Goal: Information Seeking & Learning: Learn about a topic

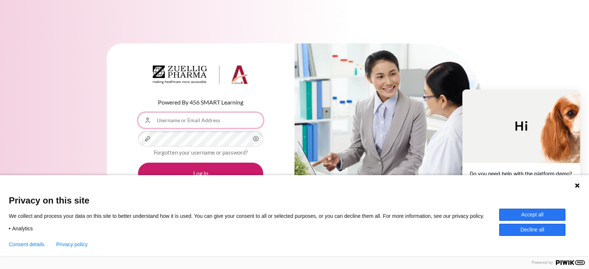
click at [216, 118] on input "Username or Email Address" at bounding box center [200, 120] width 125 height 15
type input "[EMAIL_ADDRESS][DOMAIN_NAME]"
click at [138, 163] on button "Log in" at bounding box center [200, 173] width 125 height 21
click at [534, 212] on button "Accept all" at bounding box center [532, 215] width 66 height 12
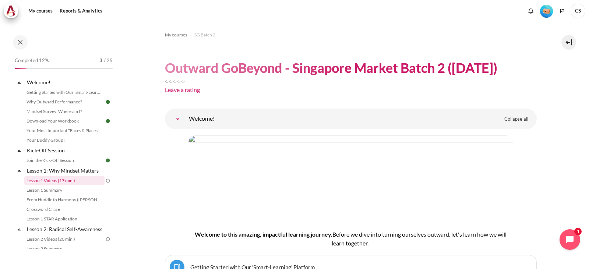
click at [63, 179] on link "Lesson 1 Videos (17 min.)" at bounding box center [64, 180] width 80 height 9
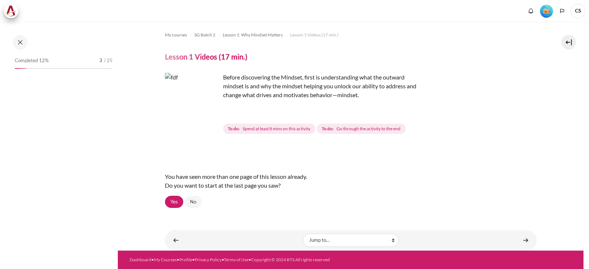
scroll to position [29, 0]
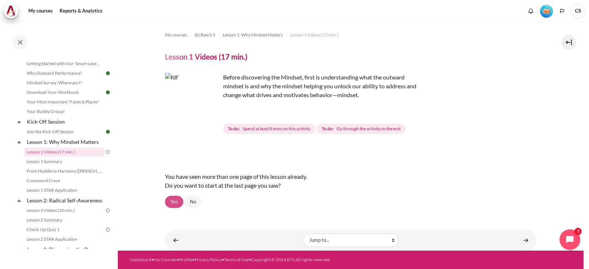
click at [176, 202] on link "Yes" at bounding box center [174, 202] width 18 height 13
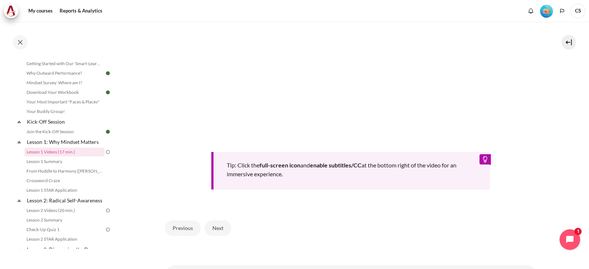
scroll to position [328, 0]
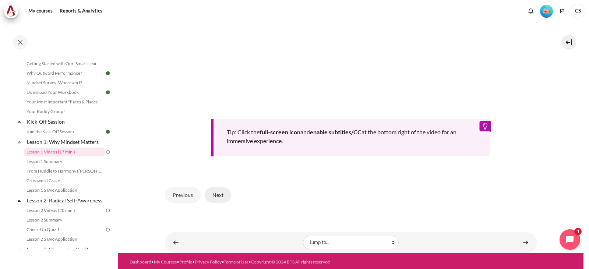
click at [219, 191] on button "Next" at bounding box center [218, 194] width 26 height 15
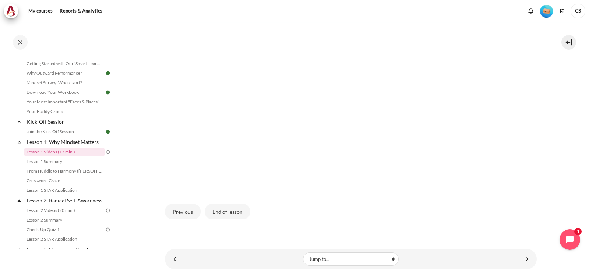
scroll to position [221, 0]
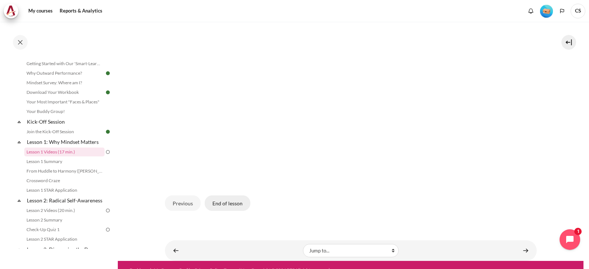
click at [231, 200] on button "End of lesson" at bounding box center [228, 202] width 46 height 15
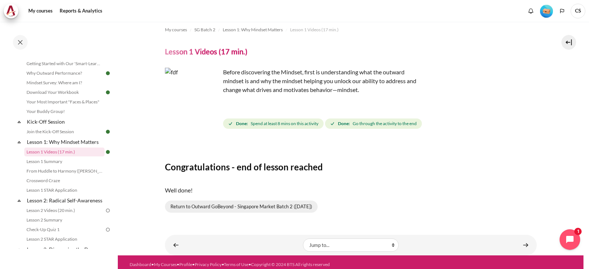
scroll to position [10, 0]
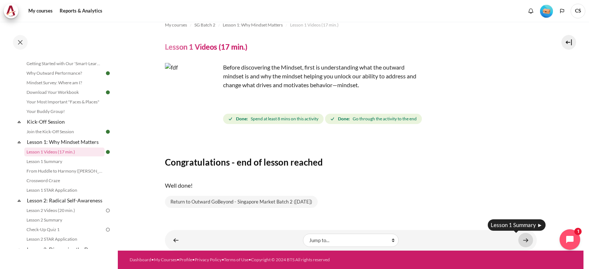
click at [520, 240] on link "Content" at bounding box center [525, 240] width 15 height 14
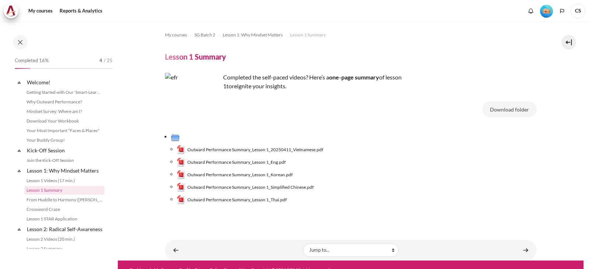
scroll to position [38, 0]
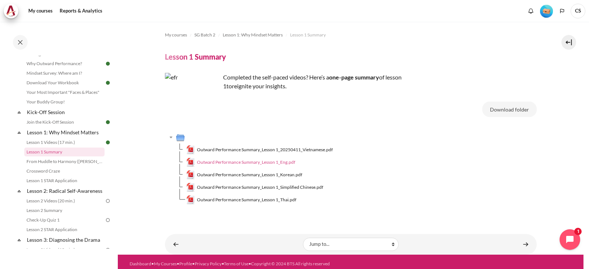
click at [245, 162] on span "Outward Performance Summary_Lesson 1_Eng.pdf" at bounding box center [246, 162] width 98 height 7
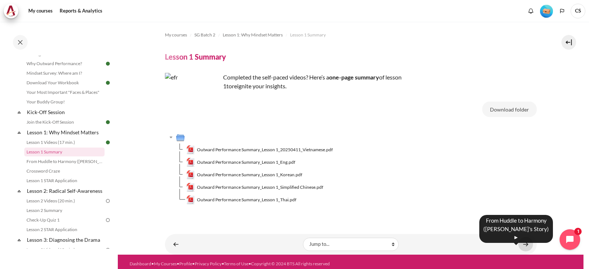
click at [523, 243] on link "Content" at bounding box center [525, 244] width 15 height 14
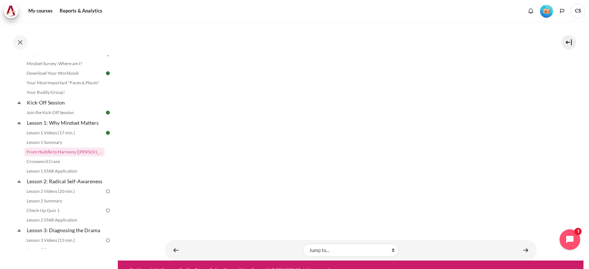
scroll to position [121, 0]
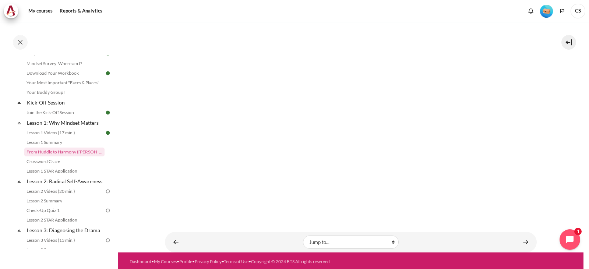
click at [553, 173] on section "My courses SG Batch 2 Lesson 1: Why Mindset Matters From Huddle to Harmony (Kho…" at bounding box center [351, 77] width 466 height 352
click at [520, 240] on link "Content" at bounding box center [525, 242] width 15 height 14
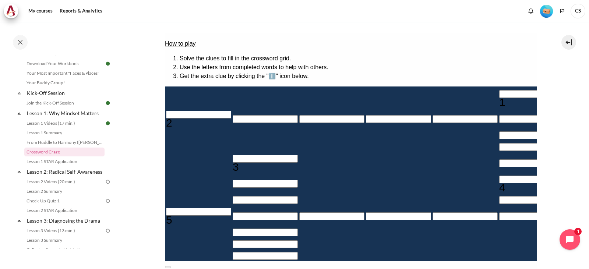
scroll to position [110, 0]
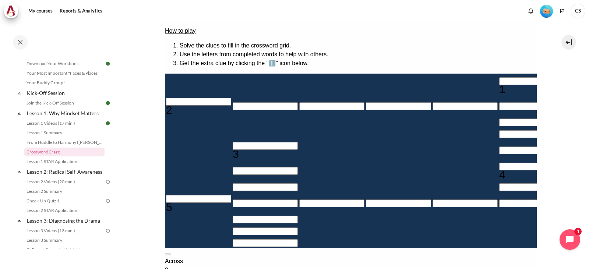
click at [170, 253] on button at bounding box center [168, 254] width 6 height 2
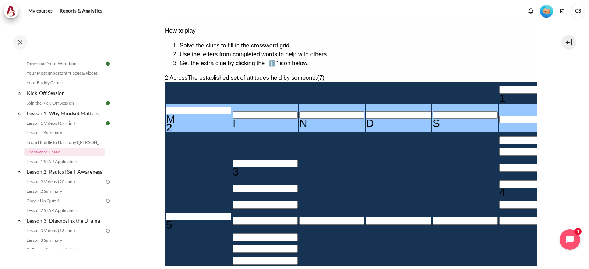
type input "MINDSE＿"
type input "＿E＿＿＿＿＿＿"
type input "MINDSET"
click at [553, 113] on section "My courses SG Batch 2 Lesson 1: Why Mindset Matters Crossword Craze Crossword C…" at bounding box center [351, 143] width 466 height 464
click at [499, 136] on input "Crossword grid. Use arrow keys to navigate and the keyboard to enter characters…" at bounding box center [531, 140] width 65 height 8
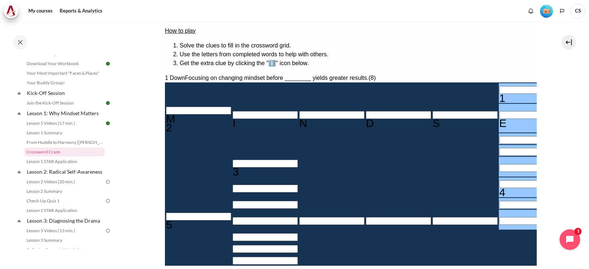
click at [499, 86] on input "Row 1, Column 6. 1 Down. Focusing on changing mindset before ________ yields gr…" at bounding box center [531, 90] width 65 height 8
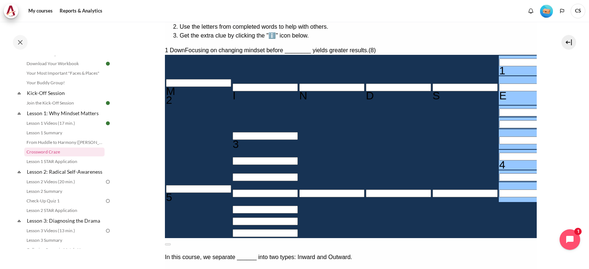
scroll to position [125, 0]
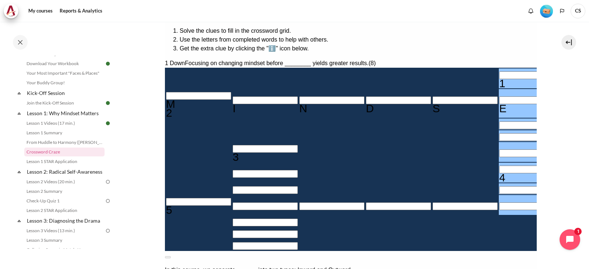
drag, startPoint x: 424, startPoint y: 176, endPoint x: 503, endPoint y: 184, distance: 79.2
copy span "Focusing on changing mindset before ________ yields greater results"
drag, startPoint x: 495, startPoint y: 105, endPoint x: 421, endPoint y: 97, distance: 74.4
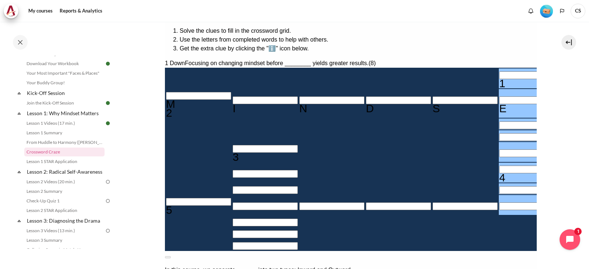
copy div "The mindset that focuses on self-interest and sees others as objects."
click at [499, 170] on input "Row 6, Column 6. 1 Down. Focusing on changing mindset before ________ yields gr…" at bounding box center [531, 170] width 65 height 8
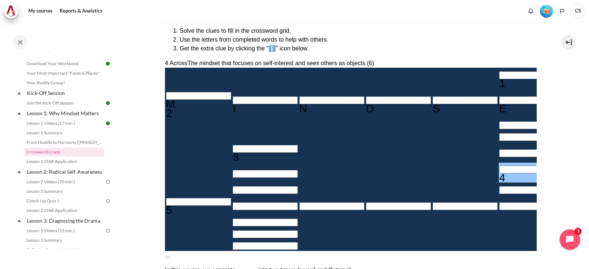
type input "GG＿＿＿＿"
type input "＿E＿＿＿G＿＿"
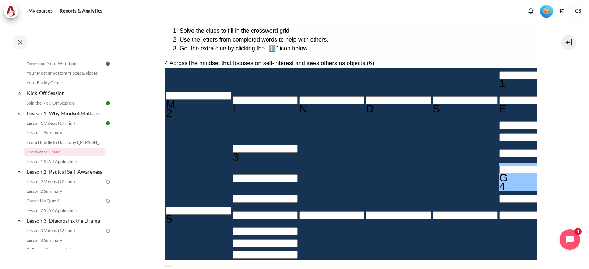
type input "GREEDY"
drag, startPoint x: 473, startPoint y: 160, endPoint x: 529, endPoint y: 162, distance: 55.9
click at [560, 160] on section "My courses SG Batch 2 Lesson 1: Why Mindset Matters Crossword Craze Crossword C…" at bounding box center [351, 129] width 466 height 464
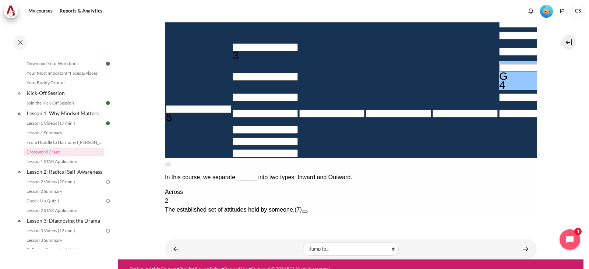
scroll to position [236, 0]
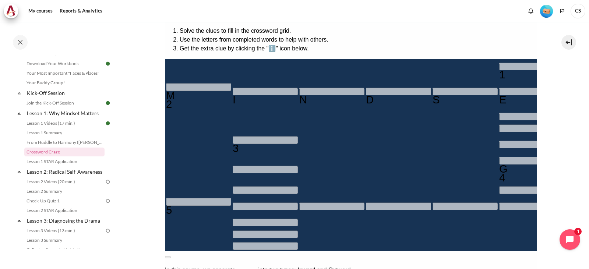
scroll to position [26, 0]
click at [565, 143] on div "Empty" at bounding box center [597, 143] width 65 height 0
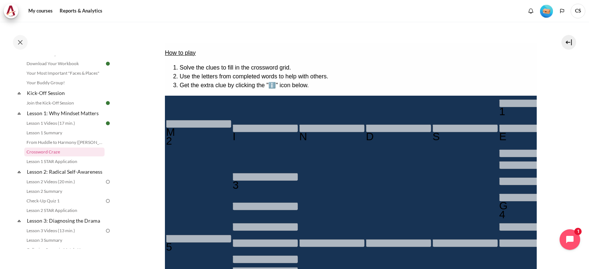
drag, startPoint x: 435, startPoint y: 155, endPoint x: 428, endPoint y: 153, distance: 6.6
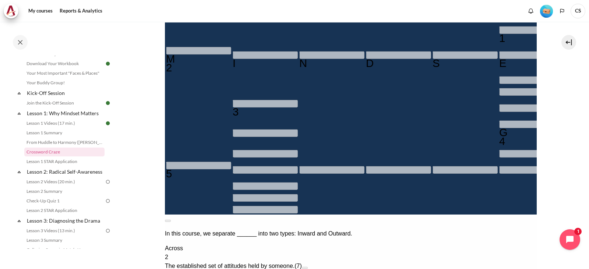
scroll to position [256, 0]
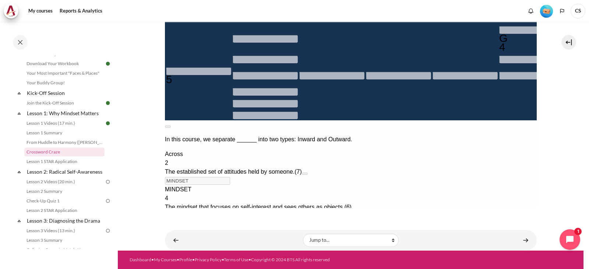
type input "＿＿＿＿＿＿＿"
type input "＿＿＿＿＿＿"
type input "＿＿＿＿＿＿＿＿"
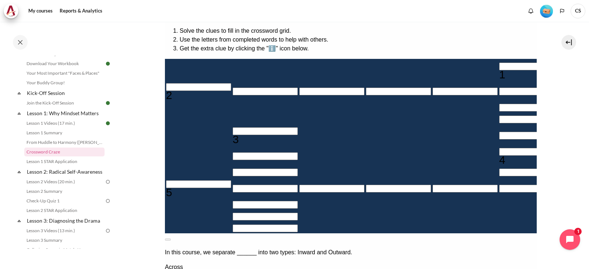
scroll to position [88, 0]
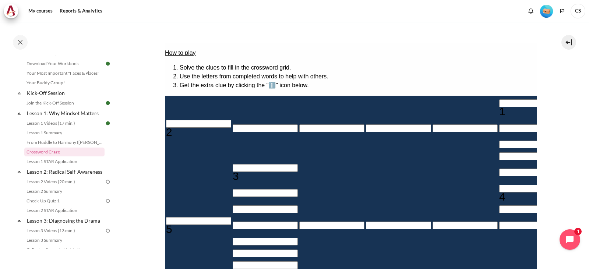
click at [182, 125] on input "Row 2, Column 1. 2 Across. The established set of attitudes held by someone., L…" at bounding box center [198, 124] width 65 height 8
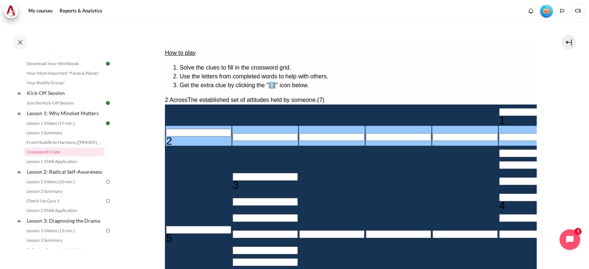
type input "M＿＿＿＿＿＿"
type input "MI＿＿＿＿＿"
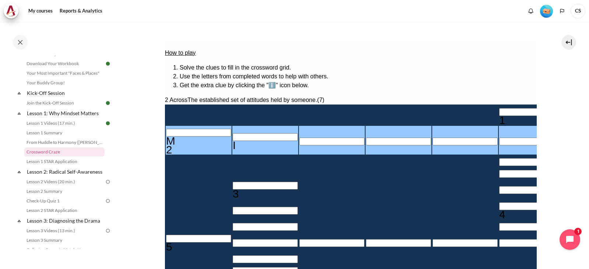
type input "MIN＿＿＿＿"
type input "MIND＿＿＿"
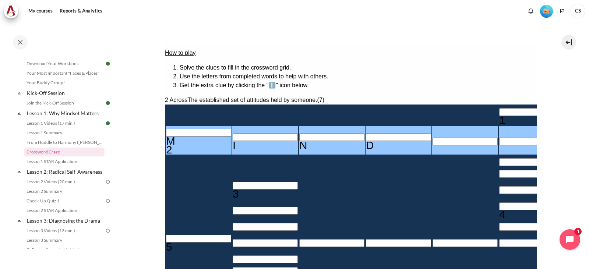
type input "MINDS＿＿"
type input "MINDSE＿"
type input "＿E＿＿＿＿＿＿"
type input "MINDSEY"
type input "MINDSET"
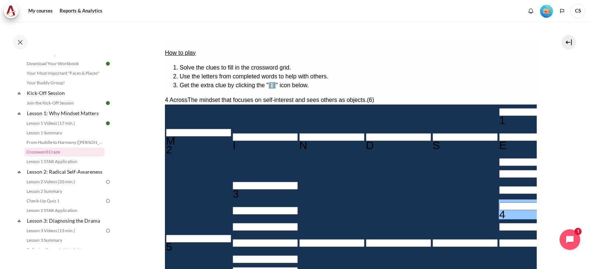
click at [499, 158] on input "Row 3, Column 6. 1 Down. Focusing on changing mindset before ________ yields gr…" at bounding box center [531, 162] width 65 height 8
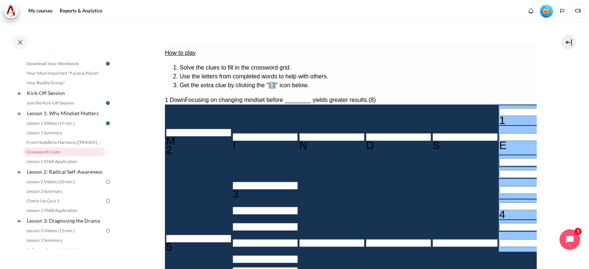
click at [499, 205] on input "Row 6, Column 6. 1 Down. Focusing on changing mindset before ________ yields gr…" at bounding box center [531, 206] width 65 height 8
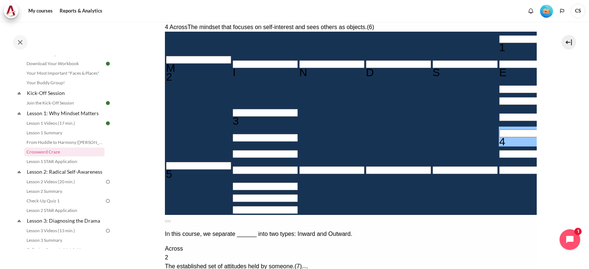
scroll to position [162, 0]
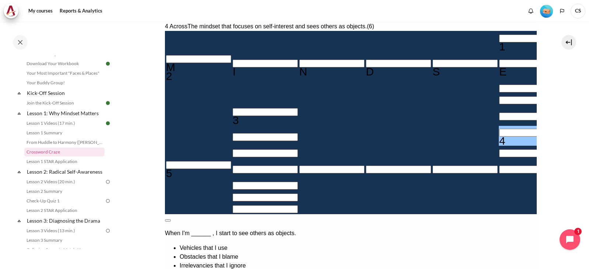
click at [170, 219] on button at bounding box center [168, 220] width 6 height 2
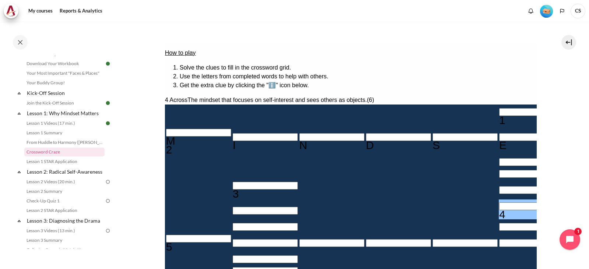
scroll to position [125, 0]
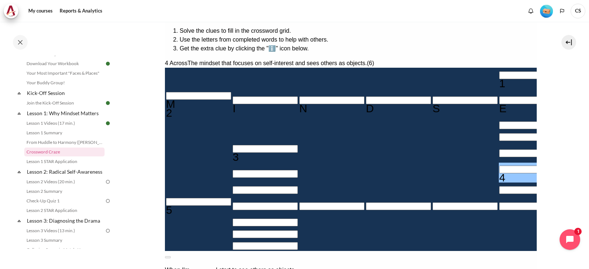
drag, startPoint x: 425, startPoint y: 96, endPoint x: 494, endPoint y: 106, distance: 69.5
drag, startPoint x: 495, startPoint y: 105, endPoint x: 424, endPoint y: 100, distance: 70.8
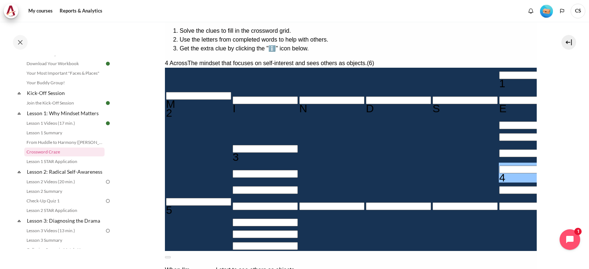
copy span "The mindset that focuses on self-interest and sees others as objects."
drag, startPoint x: 283, startPoint y: 138, endPoint x: 410, endPoint y: 177, distance: 133.4
copy div "When I'm ______ , I start to see others as objects. Vehicles that I use Obstacl…"
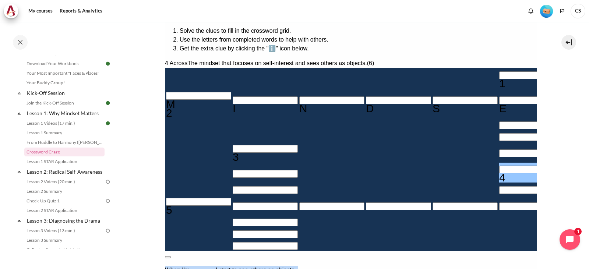
click at [170, 256] on button at bounding box center [168, 257] width 6 height 2
type input "I＿＿＿＿＿"
type input "＿E＿＿＿I＿＿"
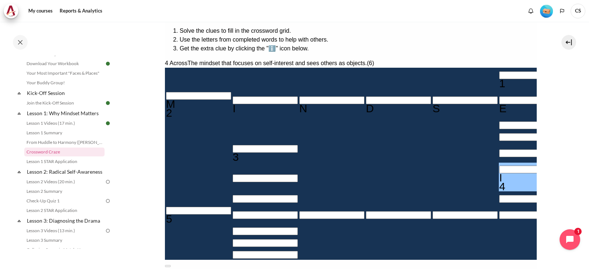
type input "INWARD"
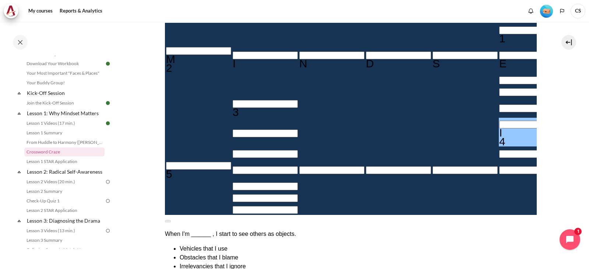
scroll to position [199, 0]
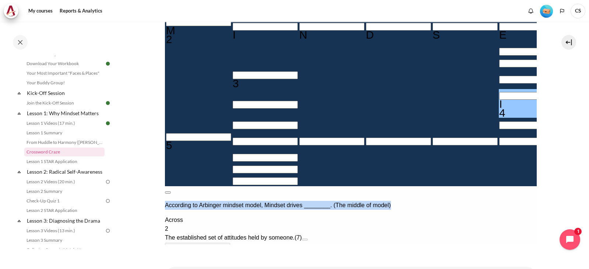
drag, startPoint x: 263, startPoint y: 84, endPoint x: 337, endPoint y: 96, distance: 74.5
click at [337, 201] on p "According to Arbinger mindset model, Mindset drives ________. (The middle of mo…" at bounding box center [351, 205] width 372 height 9
copy p "According to Arbinger mindset model, Mindset drives ________. (The middle of mo…"
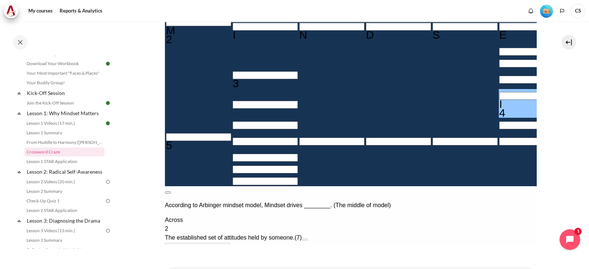
click at [170, 191] on button at bounding box center [168, 192] width 6 height 2
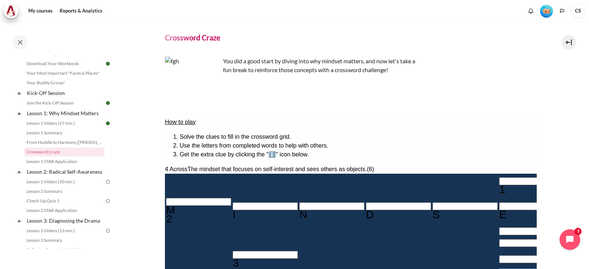
scroll to position [15, 0]
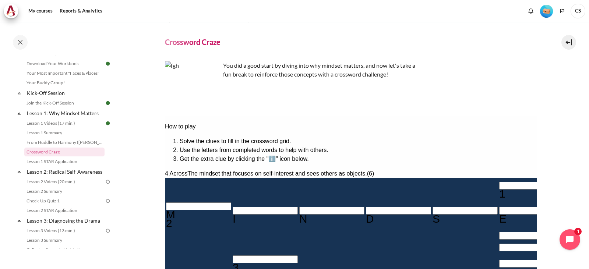
click at [499, 182] on input "Row 1, Column 6. 1 Down. Focusing on changing mindset before ________ yields gr…" at bounding box center [531, 186] width 65 height 8
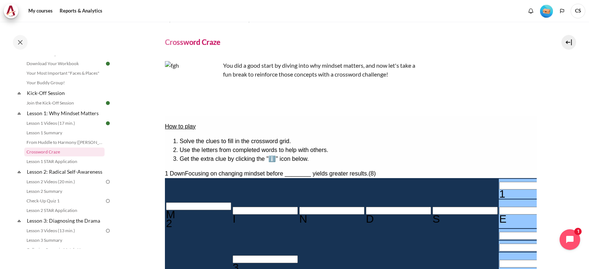
type input "BE＿＿＿I＿＿"
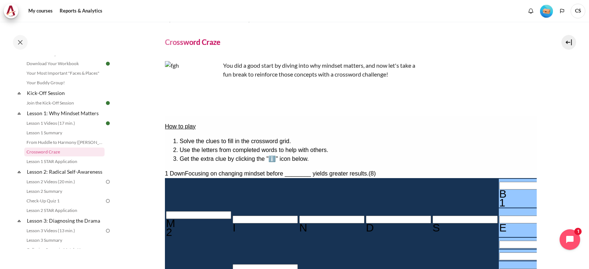
click at [499, 241] on input "Row 3, Column 6. 1 Down. Focusing on changing mindset before ________ yields gr…" at bounding box center [531, 245] width 65 height 8
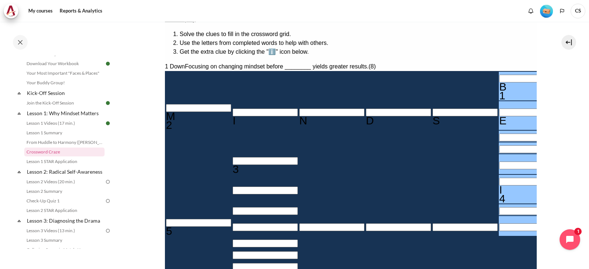
scroll to position [125, 0]
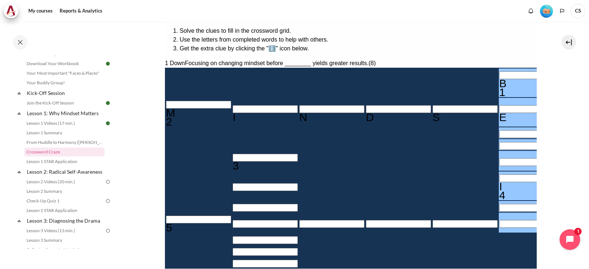
type input "BEH＿＿I＿＿"
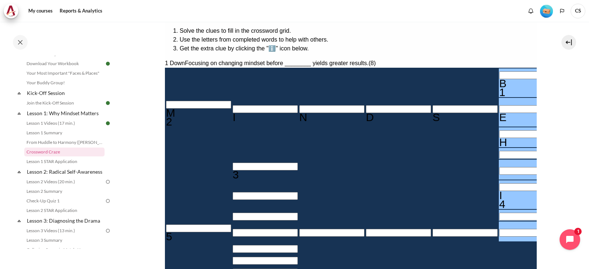
type input "BEHA＿I＿＿"
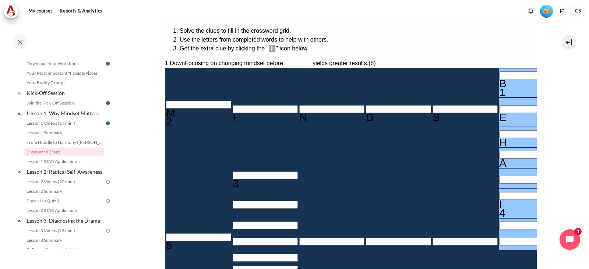
type input "BEHAVI＿＿"
click at [499, 222] on input "Row 7, Column 6. 1 Down. Focusing on changing mindset before ________ yields gr…" at bounding box center [531, 226] width 65 height 8
type input "BEHAVIO＿"
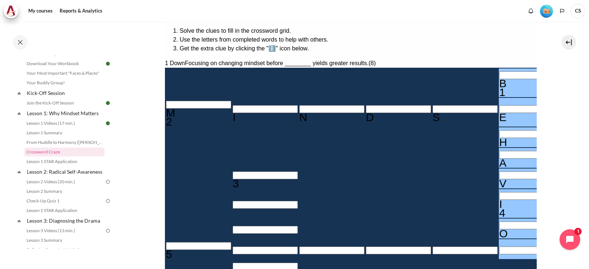
type input "＿＿＿＿＿R＿"
type input "BEHAVIOR"
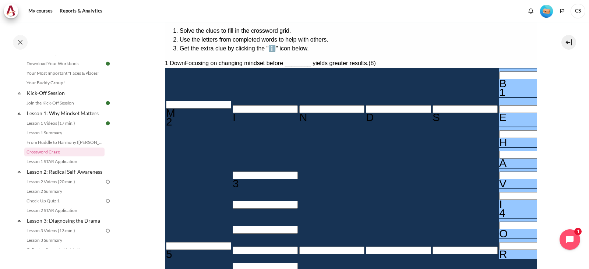
drag, startPoint x: 284, startPoint y: 154, endPoint x: 410, endPoint y: 173, distance: 126.9
copy div "When I'm ______ , I start to see others as people. I care about their needs, ob…"
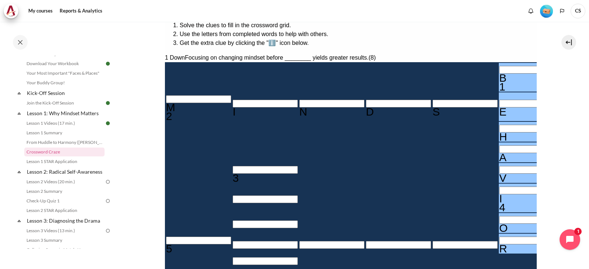
scroll to position [162, 0]
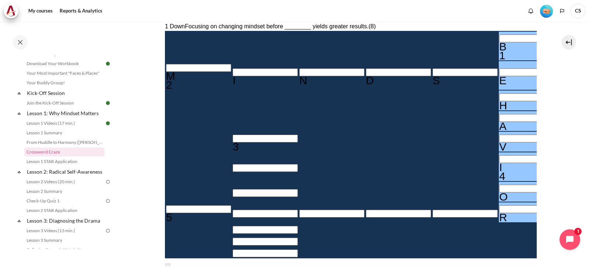
click at [180, 205] on input "Crossword grid. Use arrow keys to navigate and the keyboard to enter characters…" at bounding box center [198, 209] width 65 height 8
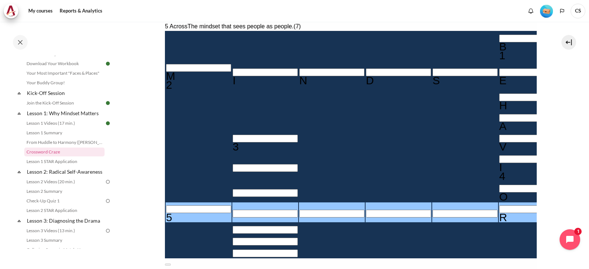
type input "O＿＿＿＿R＿"
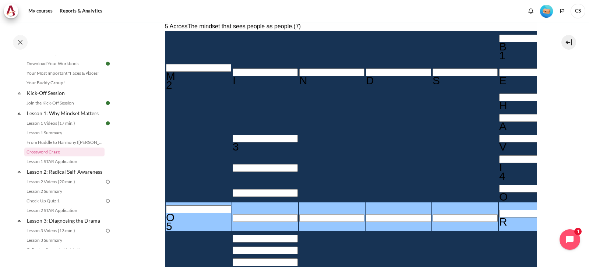
type input "OU＿＿＿R＿"
type input "＿＿＿U＿＿＿"
type input "OUT＿＿R＿"
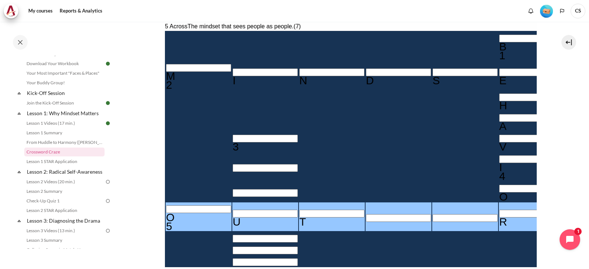
type input "OUTW＿R＿"
type input "OUTWAR＿"
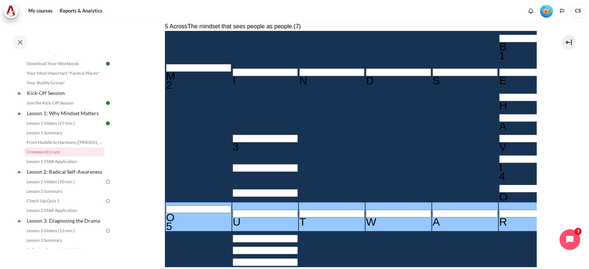
type input "OUTWARD"
drag, startPoint x: 264, startPoint y: 122, endPoint x: 323, endPoint y: 139, distance: 61.7
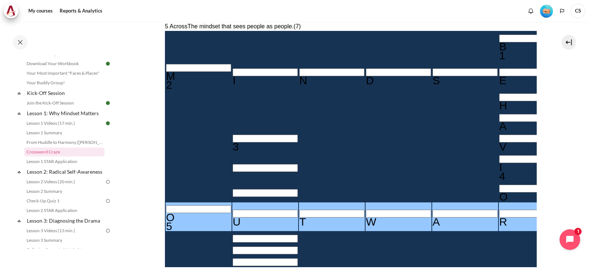
copy p "According to Arbinger mindset model, Behavior drives ________. (The top of mode…"
click at [170, 269] on button at bounding box center [168, 273] width 6 height 2
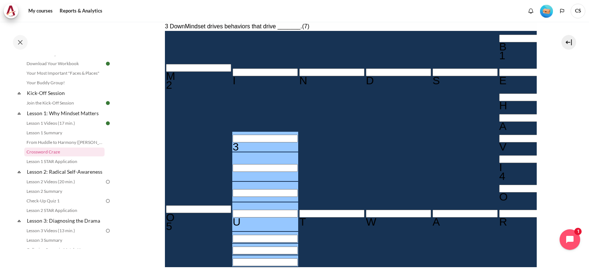
click at [232, 135] on input "Row 5, Column 2. 3 Down. Mindset drives behaviors that drive _______., Letter 1…" at bounding box center [264, 139] width 65 height 8
type input "R＿＿U＿＿＿"
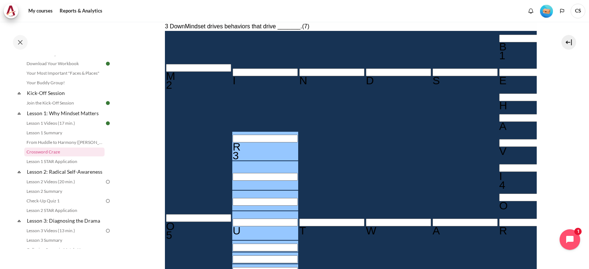
type input "RE＿U＿＿＿"
type input "RESU＿＿＿"
click at [232, 244] on input "Row 9, Column 2. 3 Down. Mindset drives behaviors that drive _______., Letter 5…" at bounding box center [264, 248] width 65 height 8
click at [232, 226] on div "U" at bounding box center [264, 230] width 65 height 9
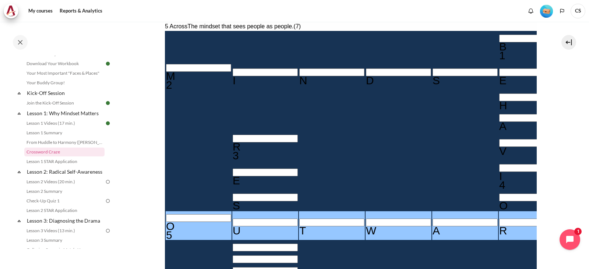
click at [232, 244] on input "Row 9, Column 2. 3 Down. Mindset drives behaviors that drive _______., Letter 5…" at bounding box center [264, 248] width 65 height 8
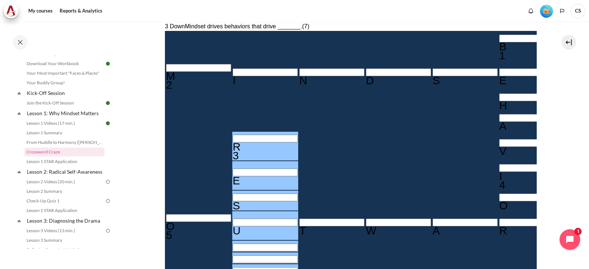
type input "RESUL＿＿"
type input "RESULT＿"
type input "RESULTS"
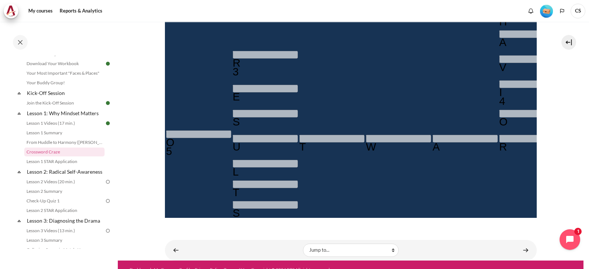
scroll to position [247, 0]
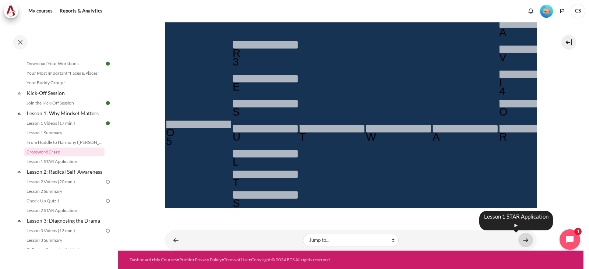
click at [524, 242] on link "Content" at bounding box center [525, 240] width 15 height 14
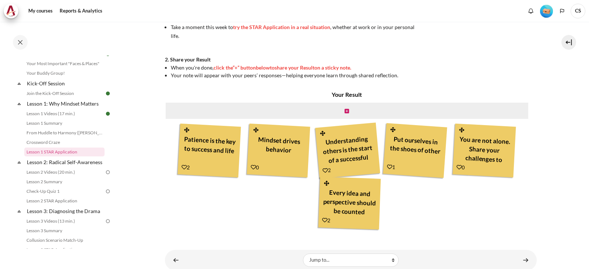
scroll to position [221, 0]
click at [344, 112] on icon "Content" at bounding box center [346, 110] width 4 height 5
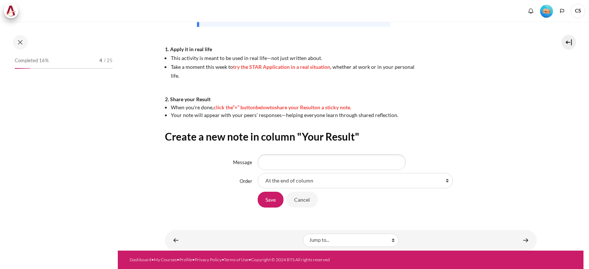
scroll to position [67, 0]
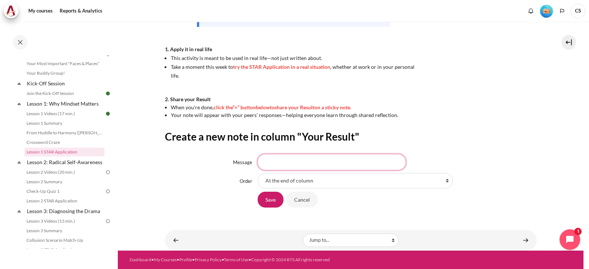
click at [333, 160] on input "Message" at bounding box center [332, 161] width 148 height 15
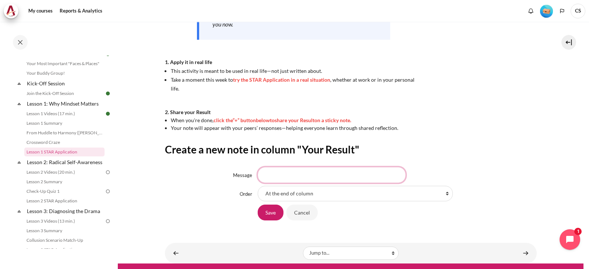
scroll to position [181, 0]
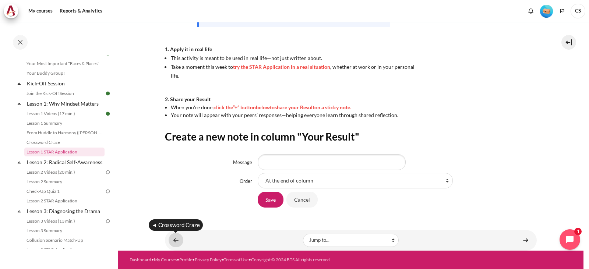
click at [174, 240] on link "Content" at bounding box center [176, 240] width 15 height 14
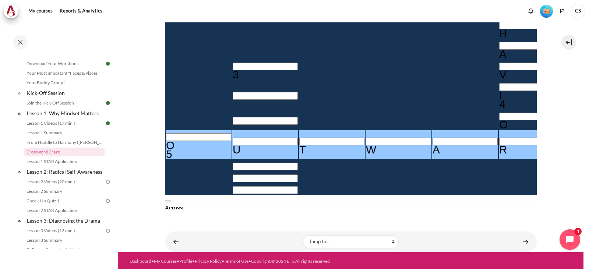
scroll to position [236, 0]
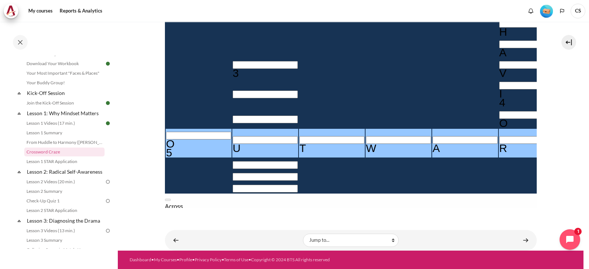
click at [232, 61] on input "Crossword grid. Use arrow keys to navigate and the keyboard to enter characters…" at bounding box center [264, 65] width 65 height 8
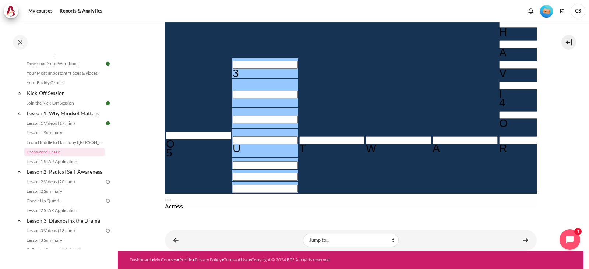
type input "R＿＿U＿＿＿"
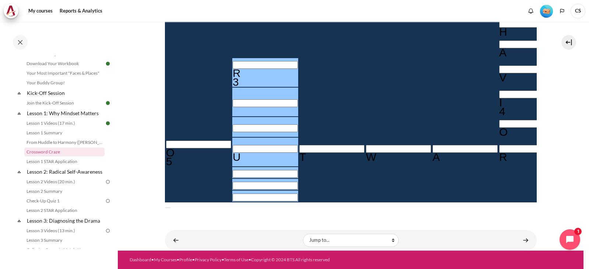
type input "RE＿U＿＿＿"
drag, startPoint x: 431, startPoint y: 114, endPoint x: 405, endPoint y: 113, distance: 25.4
click at [405, 113] on div "3 Down Mindset drives behaviors that drive _______. (7) B 1 M 2 I N D S E T H A…" at bounding box center [351, 154] width 372 height 413
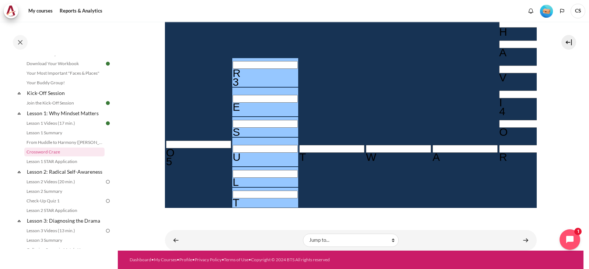
type input "RESULTS"
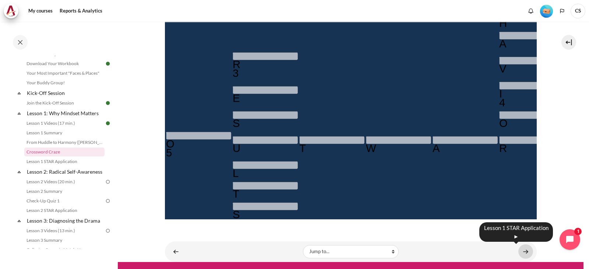
click at [523, 252] on link "Content" at bounding box center [525, 251] width 15 height 14
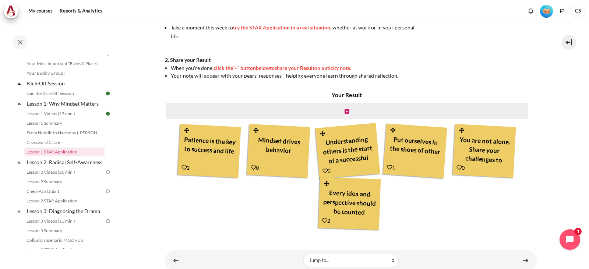
scroll to position [221, 0]
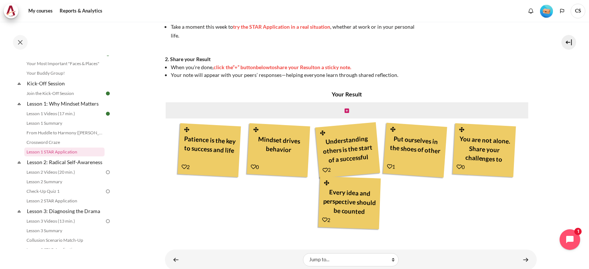
click at [339, 153] on div "Understanding others is the start of a successful discussion" at bounding box center [348, 148] width 56 height 35
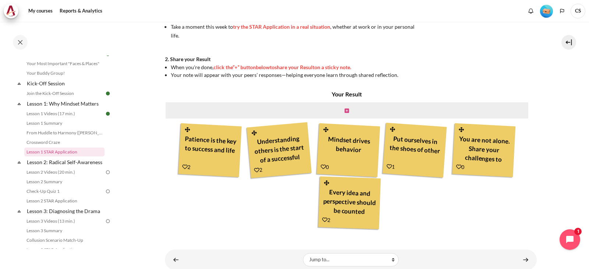
click at [347, 110] on icon "Content" at bounding box center [346, 110] width 4 height 5
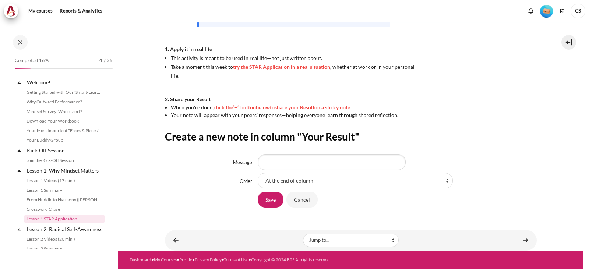
scroll to position [67, 0]
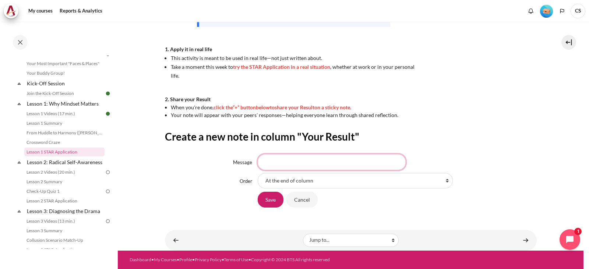
click at [282, 160] on input "Message" at bounding box center [332, 161] width 148 height 15
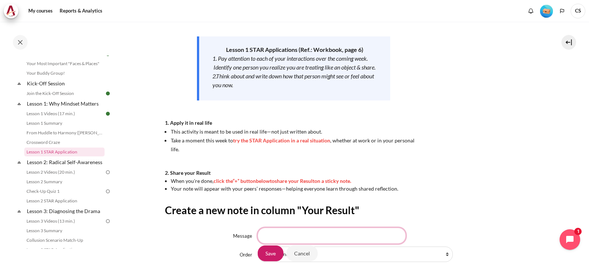
scroll to position [181, 0]
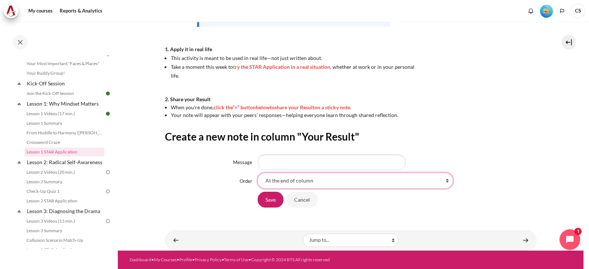
click at [286, 174] on select "At the end of column First place in column After 'Patience is the key to succes…" at bounding box center [355, 180] width 195 height 15
click at [258, 173] on select "At the end of column First place in column After 'Patience is the key to succes…" at bounding box center [355, 180] width 195 height 15
click at [289, 162] on input "Message" at bounding box center [332, 161] width 148 height 15
click at [304, 188] on select "At the end of column First place in column After 'Patience is the key to succes…" at bounding box center [355, 180] width 195 height 15
select select "5"
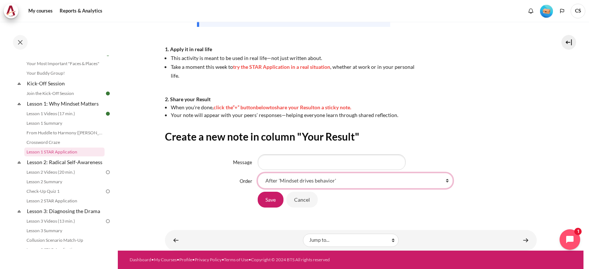
click at [258, 173] on select "At the end of column First place in column After 'Patience is the key to succes…" at bounding box center [355, 180] width 195 height 15
click at [279, 162] on input "Message" at bounding box center [332, 161] width 148 height 15
click at [270, 202] on input "Save" at bounding box center [271, 199] width 26 height 15
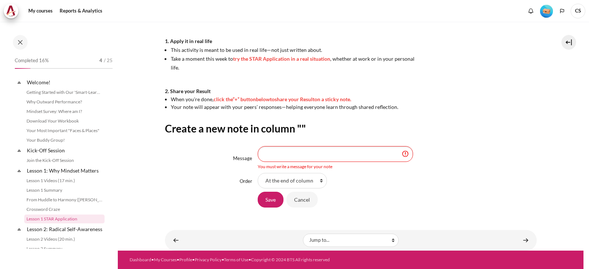
scroll to position [67, 0]
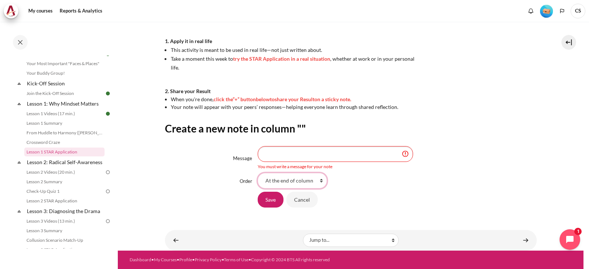
click at [286, 185] on select "At the end of column First place in column" at bounding box center [292, 180] width 69 height 15
click at [258, 173] on select "At the end of column First place in column" at bounding box center [292, 180] width 69 height 15
click at [292, 181] on select "At the end of column First place in column" at bounding box center [292, 180] width 69 height 15
click at [258, 173] on select "At the end of column First place in column" at bounding box center [292, 180] width 69 height 15
click at [293, 148] on input "Message" at bounding box center [335, 153] width 155 height 15
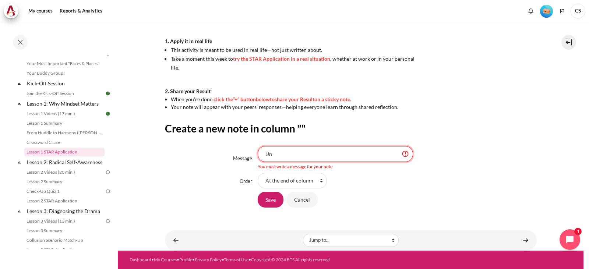
type input "U"
click at [399, 204] on div "Save Cancel" at bounding box center [397, 199] width 279 height 17
click at [302, 183] on select "At the end of column First place in column" at bounding box center [292, 180] width 69 height 15
click at [346, 183] on div "At the end of column First place in column" at bounding box center [397, 180] width 279 height 15
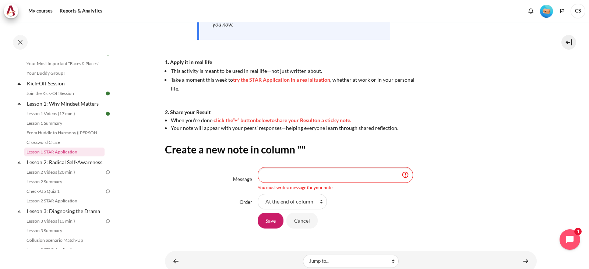
scroll to position [189, 0]
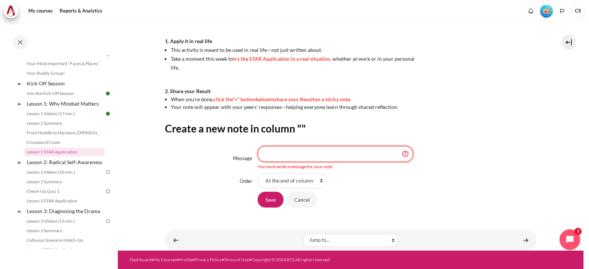
click at [305, 152] on input "Message" at bounding box center [335, 153] width 155 height 15
type input "Understand the others"
click at [273, 197] on input "Save" at bounding box center [271, 199] width 26 height 15
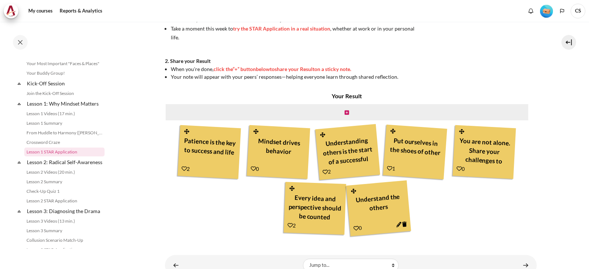
scroll to position [221, 0]
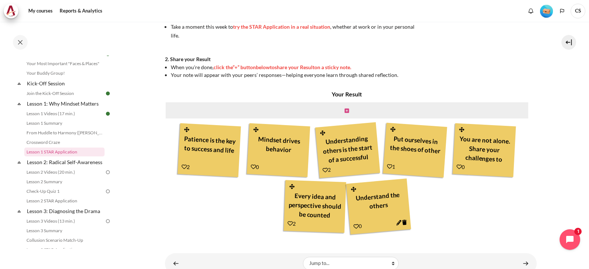
click at [344, 110] on icon "Content" at bounding box center [346, 110] width 4 height 5
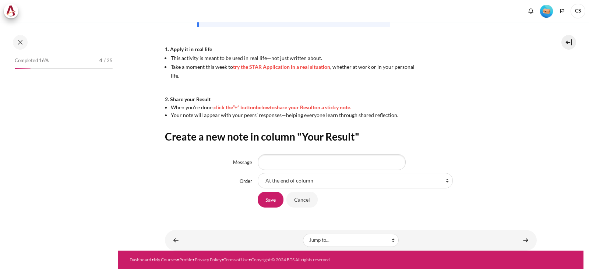
scroll to position [67, 0]
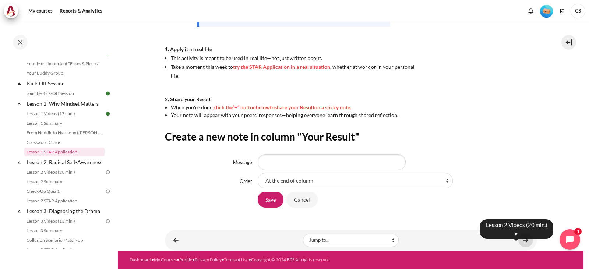
click at [523, 239] on link "Content" at bounding box center [525, 240] width 15 height 14
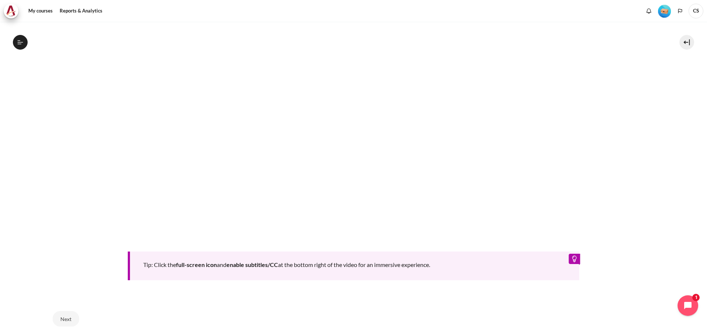
scroll to position [363, 0]
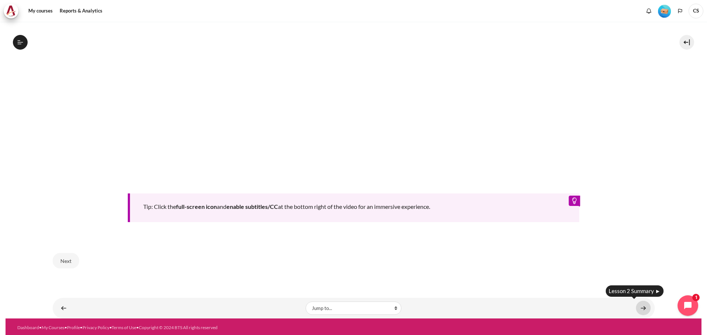
click at [588, 269] on link "Content" at bounding box center [643, 308] width 15 height 14
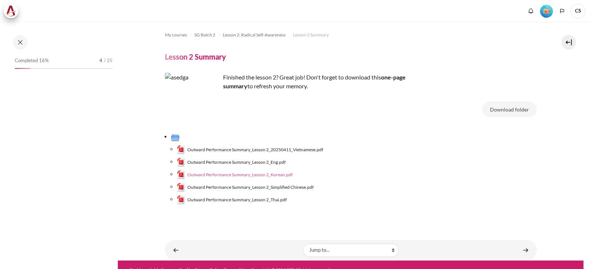
scroll to position [10, 0]
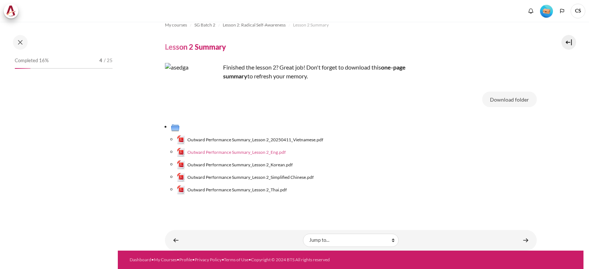
click at [248, 151] on span "Outward Performance Summary_Lesson 2_Eng.pdf" at bounding box center [236, 152] width 98 height 7
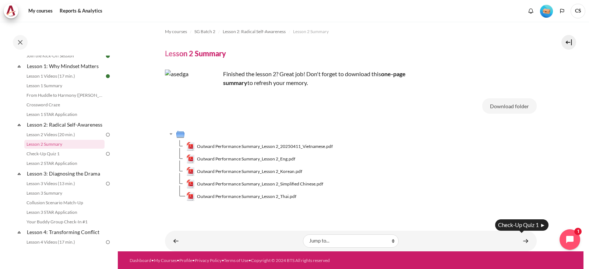
scroll to position [4, 0]
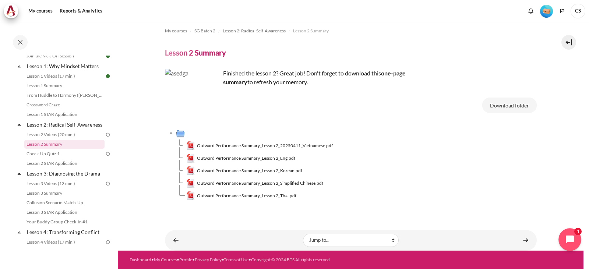
click at [290, 209] on icon "Open chat widget" at bounding box center [570, 240] width 8 height 8
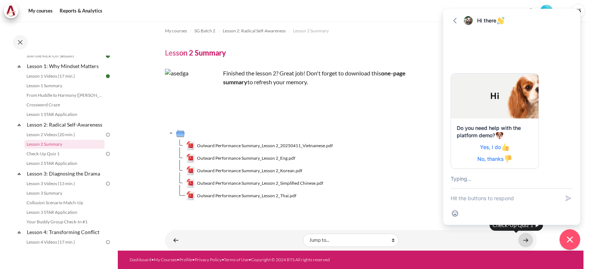
click at [290, 209] on link "Content" at bounding box center [525, 240] width 15 height 14
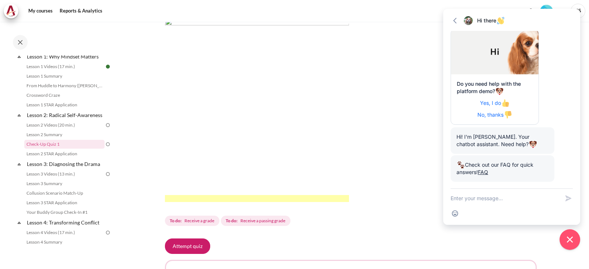
scroll to position [219, 0]
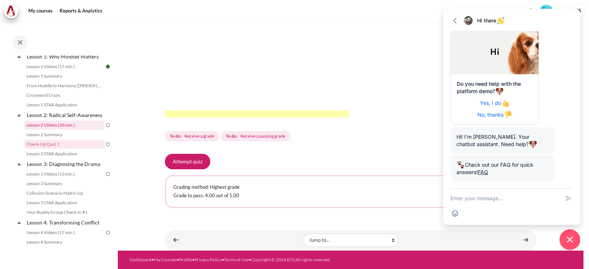
click at [60, 130] on link "Lesson 2 Videos (20 min.)" at bounding box center [64, 125] width 80 height 9
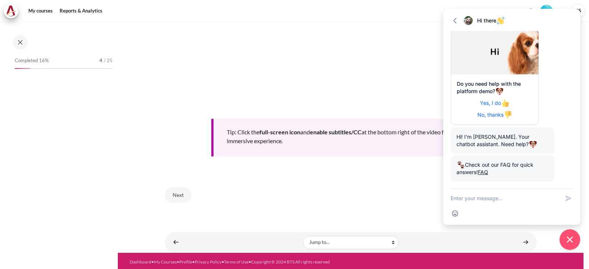
scroll to position [95, 0]
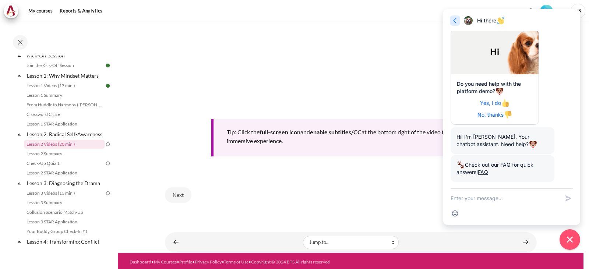
click at [455, 20] on icon "button" at bounding box center [454, 20] width 7 height 7
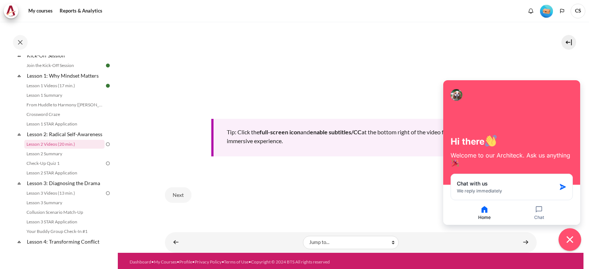
click at [567, 239] on icon "Close chat widget" at bounding box center [569, 239] width 11 height 11
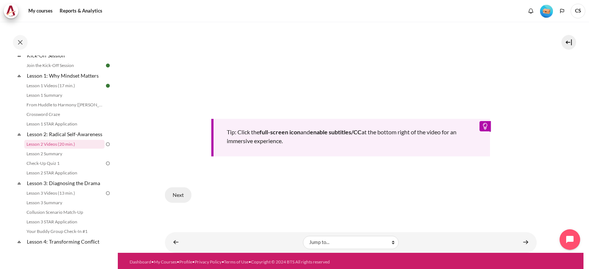
click at [177, 194] on button "Next" at bounding box center [178, 194] width 26 height 15
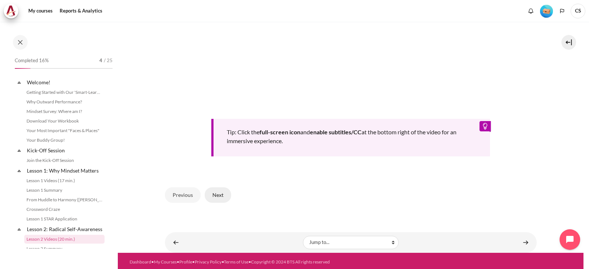
scroll to position [95, 0]
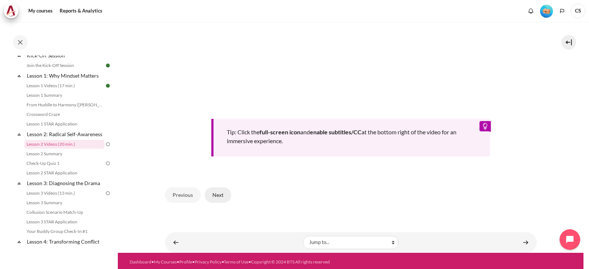
click at [218, 194] on button "Next" at bounding box center [218, 194] width 26 height 15
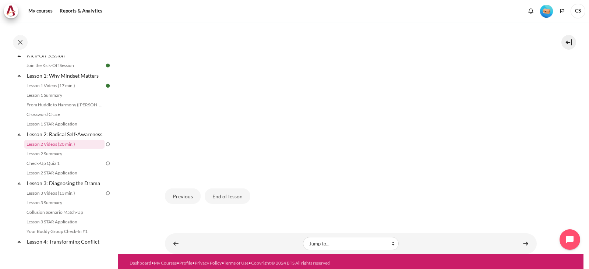
scroll to position [223, 0]
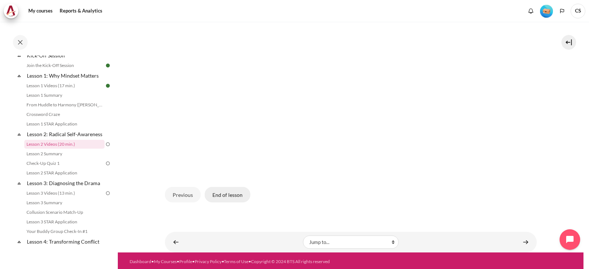
click at [230, 194] on button "End of lesson" at bounding box center [228, 194] width 46 height 15
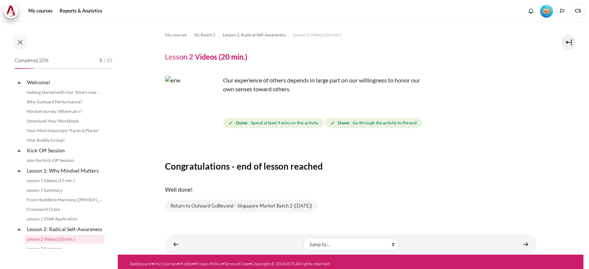
scroll to position [95, 0]
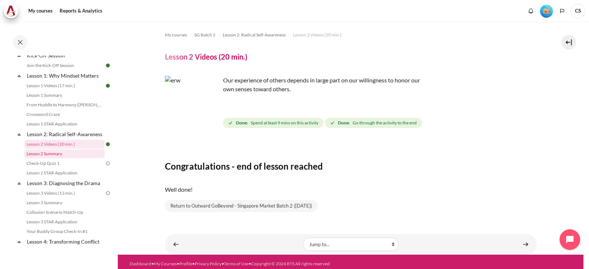
click at [54, 158] on link "Lesson 2 Summary" at bounding box center [64, 153] width 80 height 9
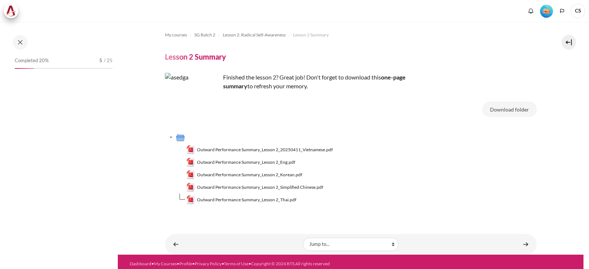
scroll to position [105, 0]
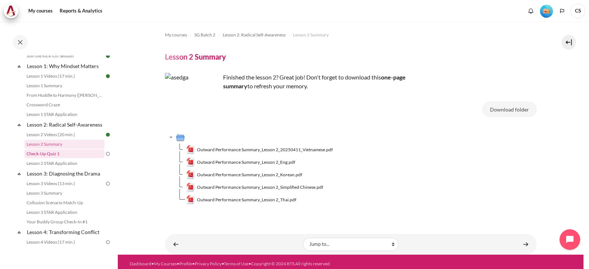
click at [71, 158] on link "Check-Up Quiz 1" at bounding box center [64, 153] width 80 height 9
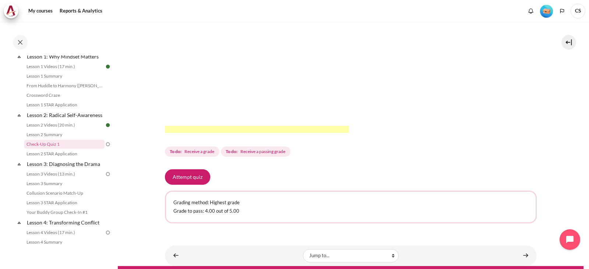
scroll to position [219, 0]
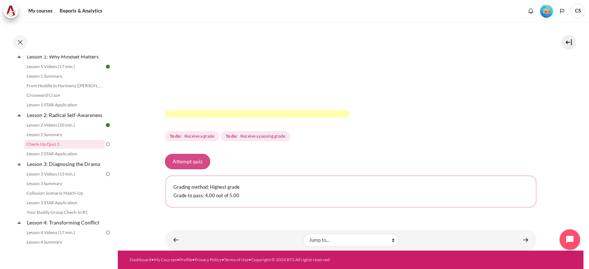
click at [198, 160] on button "Attempt quiz" at bounding box center [187, 161] width 45 height 15
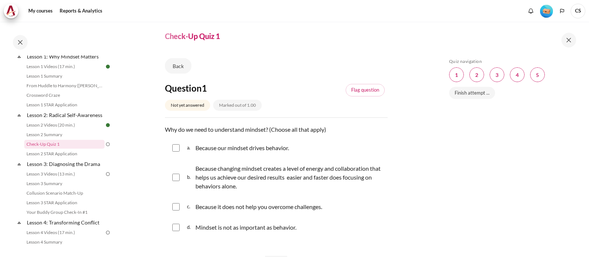
scroll to position [37, 0]
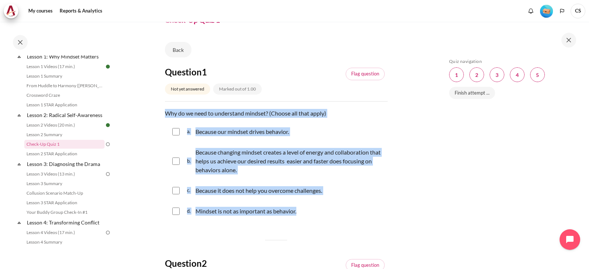
drag, startPoint x: 306, startPoint y: 211, endPoint x: 163, endPoint y: 112, distance: 173.8
copy div "Why do we need to understand mindset? (Choose all that apply) Question 1 Answer…"
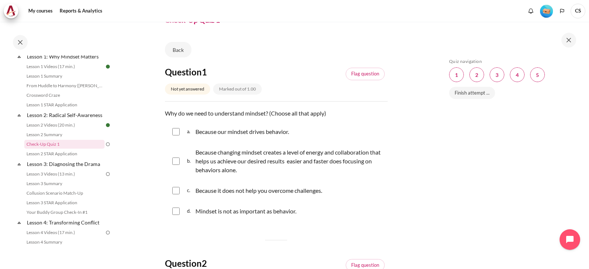
click at [182, 132] on div "a. Because our mindset drives behavior." at bounding box center [276, 131] width 223 height 19
click at [177, 133] on input "Content" at bounding box center [175, 131] width 7 height 7
checkbox input "true"
click at [177, 162] on input "Content" at bounding box center [175, 161] width 7 height 7
checkbox input "true"
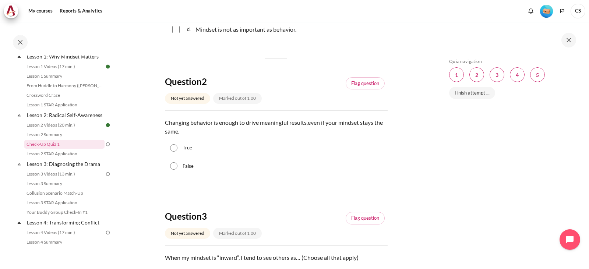
scroll to position [221, 0]
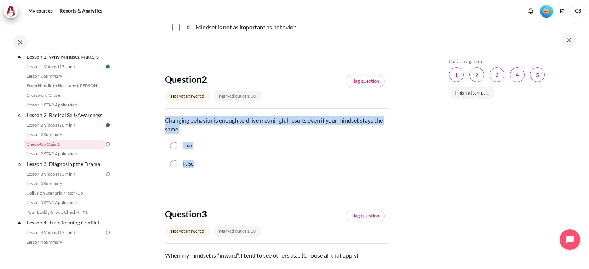
drag, startPoint x: 195, startPoint y: 167, endPoint x: 161, endPoint y: 120, distance: 57.5
copy div "Changing behavior is enough to drive meaningful results , even if your mindset …"
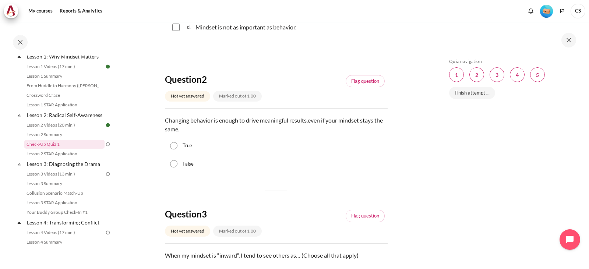
click at [171, 166] on input "False" at bounding box center [173, 163] width 7 height 7
radio input "true"
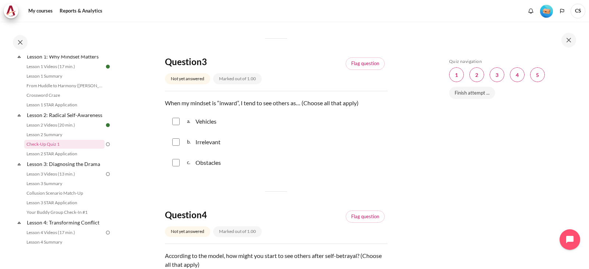
scroll to position [405, 0]
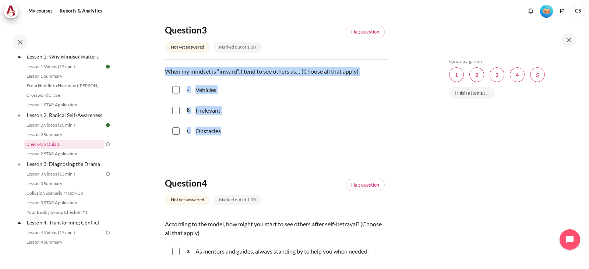
drag, startPoint x: 228, startPoint y: 133, endPoint x: 158, endPoint y: 73, distance: 91.6
click at [158, 73] on section "My courses SG Batch 2 Lesson 2: Radical Self-Awareness Check-Up Quiz 1 Check-Up…" at bounding box center [276, 106] width 316 height 979
copy div "When my mindset is “inward”, I tend to see others as… (Choose all that apply) Q…"
click at [293, 121] on div "c. Obstacles" at bounding box center [276, 130] width 223 height 19
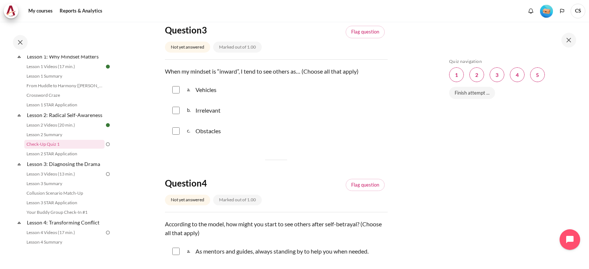
click at [175, 133] on input "Content" at bounding box center [175, 130] width 7 height 7
checkbox input "true"
click at [174, 114] on input "Content" at bounding box center [175, 110] width 7 height 7
checkbox input "true"
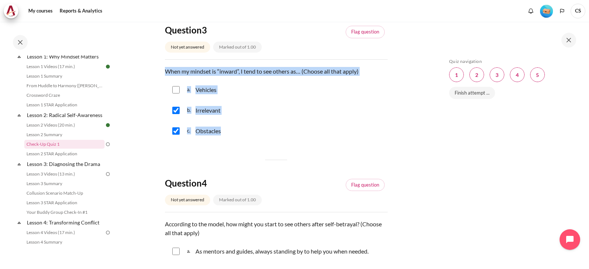
drag, startPoint x: 236, startPoint y: 137, endPoint x: 160, endPoint y: 67, distance: 102.6
click at [160, 67] on section "My courses SG Batch 2 Lesson 2: Radical Self-Awareness Check-Up Quiz 1 Check-Up…" at bounding box center [276, 106] width 316 height 979
copy div "When my mindset is “inward”, I tend to see others as… (Choose all that apply) Q…"
click at [176, 90] on input "Content" at bounding box center [175, 89] width 7 height 7
checkbox input "true"
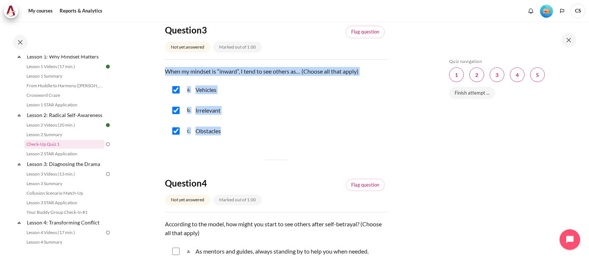
click at [275, 106] on div "b. Irrelevant" at bounding box center [276, 110] width 223 height 19
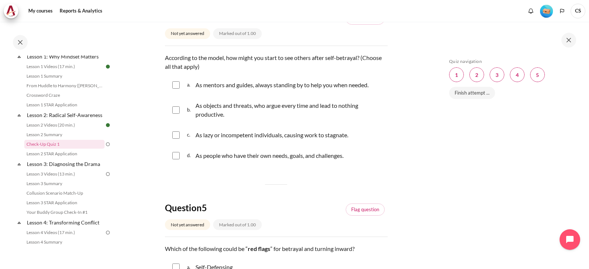
scroll to position [589, 0]
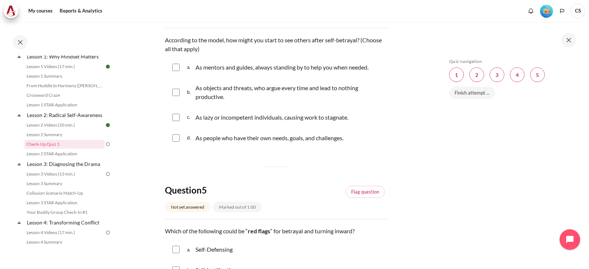
drag, startPoint x: 166, startPoint y: 41, endPoint x: 353, endPoint y: 139, distance: 211.4
click at [353, 139] on div "Question text According to the model, how might you start to see others after s…" at bounding box center [276, 92] width 223 height 113
copy div "According to the model, how might you start to see others after self-betrayal? …"
click at [289, 106] on div "b. As objects and threats, who argue every time and lead to nothing productive." at bounding box center [276, 92] width 223 height 28
click at [176, 95] on input "Content" at bounding box center [175, 92] width 7 height 7
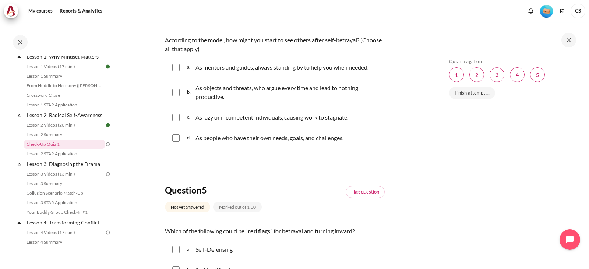
checkbox input "true"
click at [177, 117] on input "Content" at bounding box center [175, 117] width 7 height 7
checkbox input "true"
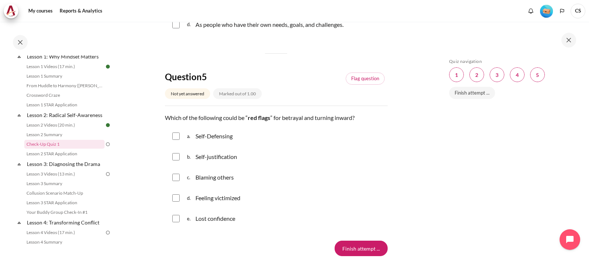
scroll to position [736, 0]
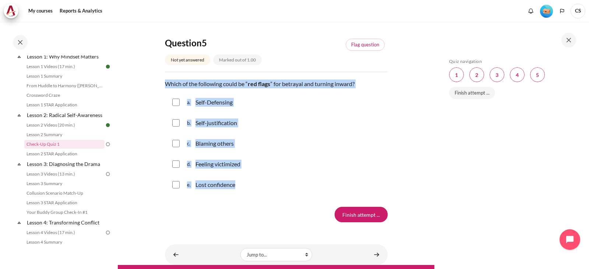
drag, startPoint x: 166, startPoint y: 83, endPoint x: 255, endPoint y: 181, distance: 132.6
click at [255, 181] on div "Question text Which of the following could be “ red flags ” for betrayal and tu…" at bounding box center [276, 137] width 223 height 116
click at [295, 167] on div "d. Feeling victimized" at bounding box center [276, 164] width 223 height 19
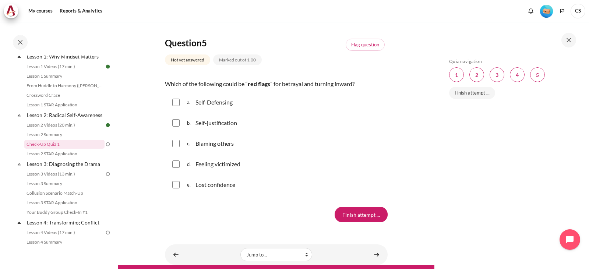
click at [176, 105] on input "Content" at bounding box center [175, 102] width 7 height 7
checkbox input "true"
click at [174, 141] on input "Content" at bounding box center [175, 143] width 7 height 7
checkbox input "true"
click at [174, 163] on input "Content" at bounding box center [175, 163] width 7 height 7
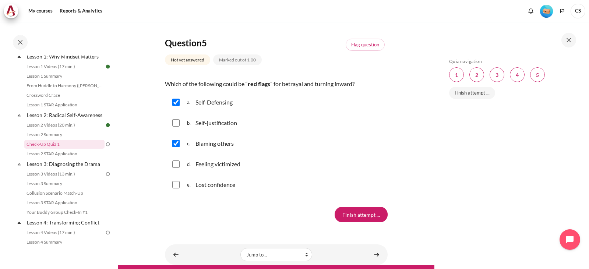
checkbox input "true"
click at [174, 184] on input "Content" at bounding box center [175, 184] width 7 height 7
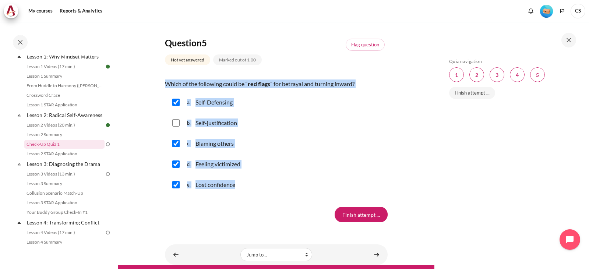
drag, startPoint x: 166, startPoint y: 84, endPoint x: 236, endPoint y: 183, distance: 121.7
click at [236, 183] on div "Question text Which of the following could be “ red flags ” for betrayal and tu…" at bounding box center [276, 137] width 223 height 116
copy div "Which of the following could be “ red flags ” for betrayal and turning inward? …"
click at [176, 184] on input "Content" at bounding box center [175, 184] width 7 height 7
checkbox input "false"
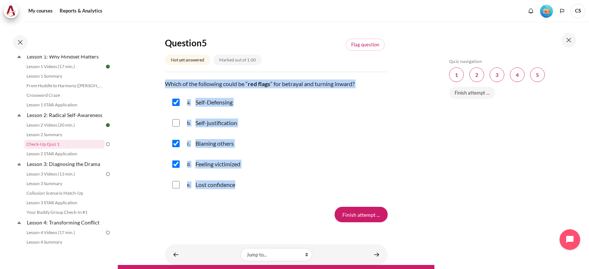
click at [174, 123] on input "Content" at bounding box center [175, 122] width 7 height 7
checkbox input "true"
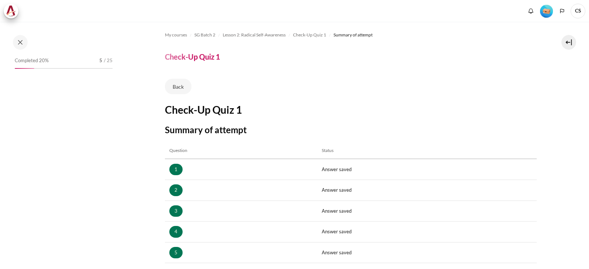
scroll to position [110, 0]
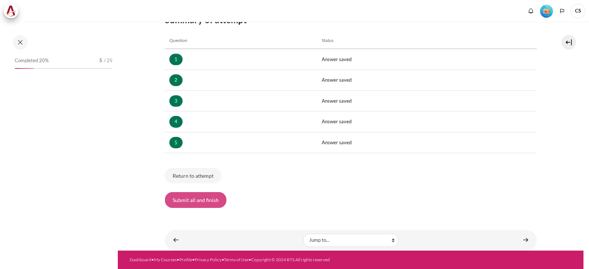
click at [195, 203] on button "Submit all and finish" at bounding box center [195, 199] width 61 height 15
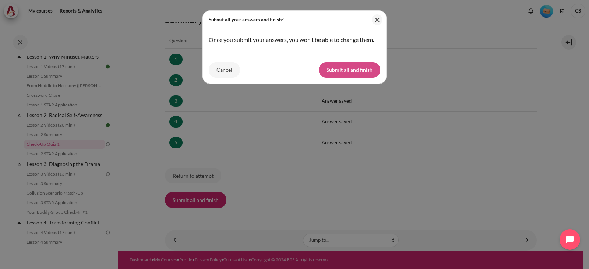
click at [356, 71] on button "Submit all and finish" at bounding box center [349, 69] width 61 height 15
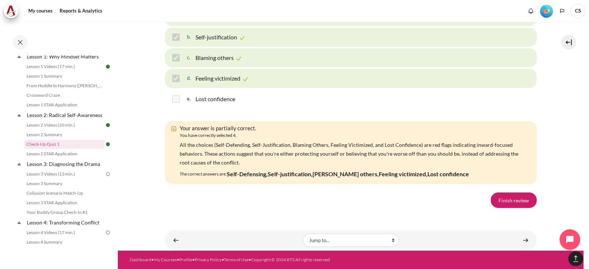
scroll to position [1251, 0]
click at [510, 207] on link "Finish review" at bounding box center [514, 199] width 46 height 15
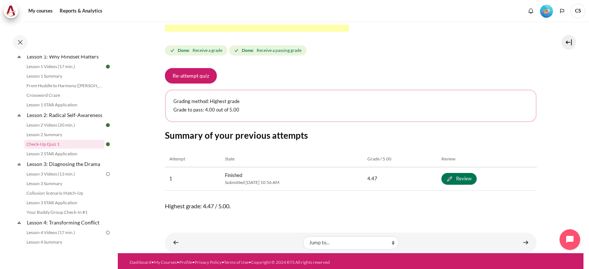
scroll to position [307, 0]
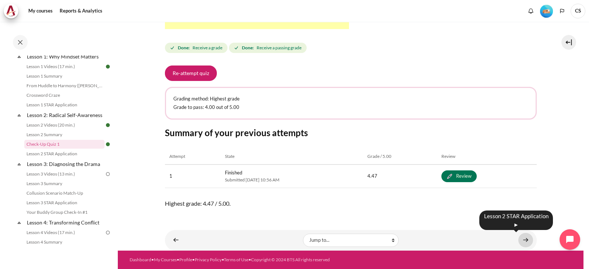
click at [520, 237] on link "Content" at bounding box center [525, 240] width 15 height 14
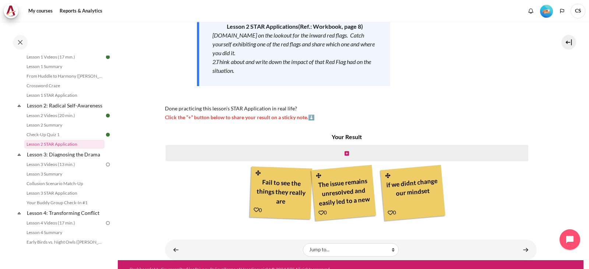
scroll to position [140, 0]
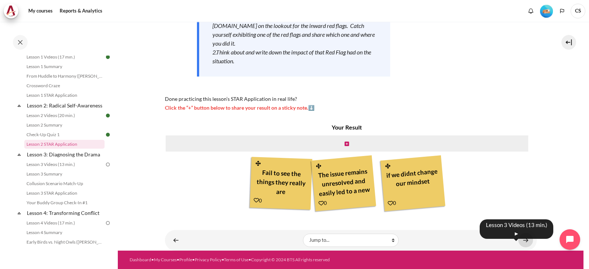
click at [519, 237] on link "Content" at bounding box center [525, 240] width 15 height 14
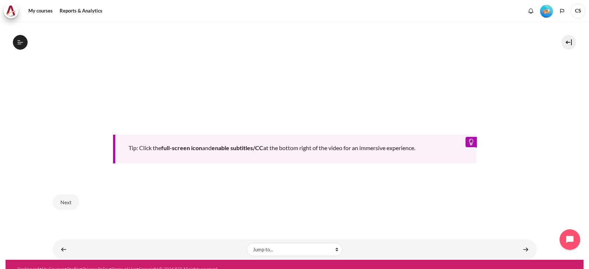
scroll to position [372, 0]
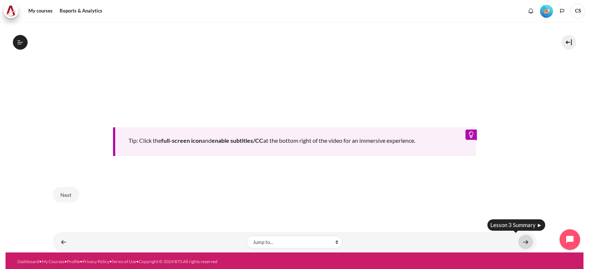
click at [519, 240] on link "Content" at bounding box center [525, 242] width 15 height 14
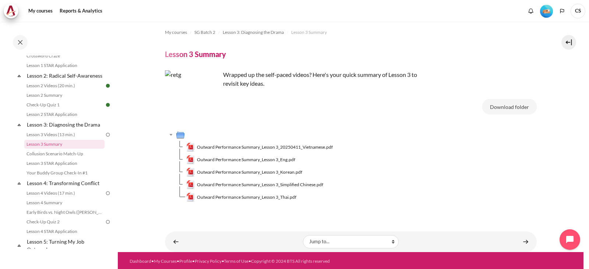
scroll to position [4, 0]
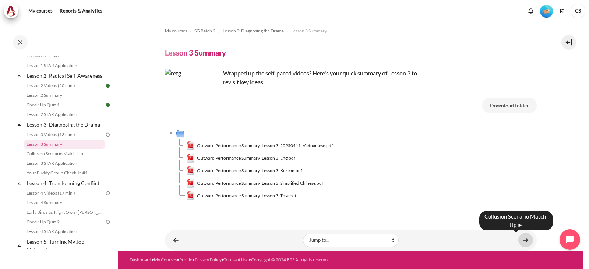
click at [524, 240] on link "Content" at bounding box center [525, 240] width 15 height 14
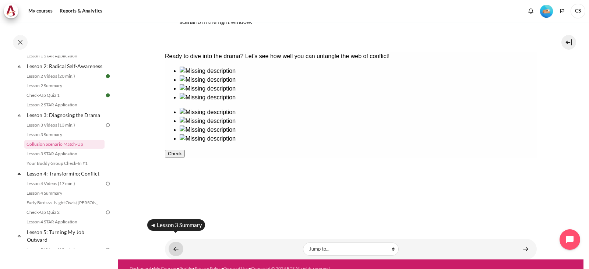
click at [173, 242] on link "Content" at bounding box center [176, 249] width 15 height 14
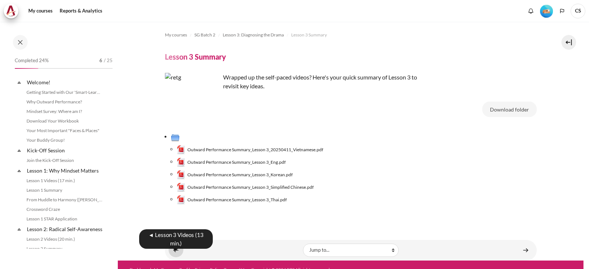
scroll to position [153, 0]
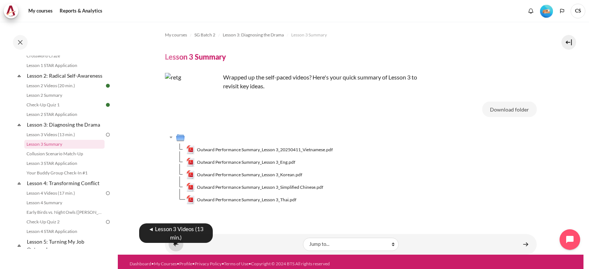
click at [178, 247] on link "Content" at bounding box center [176, 244] width 15 height 14
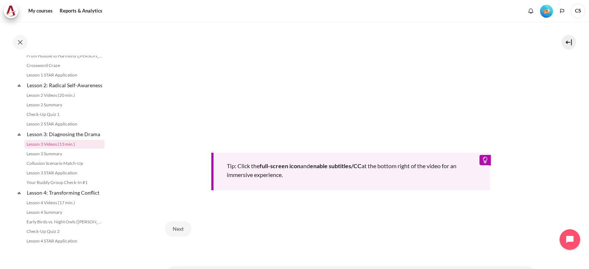
scroll to position [330, 0]
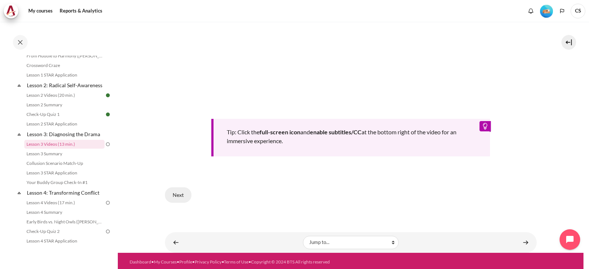
click at [178, 193] on button "Next" at bounding box center [178, 194] width 26 height 15
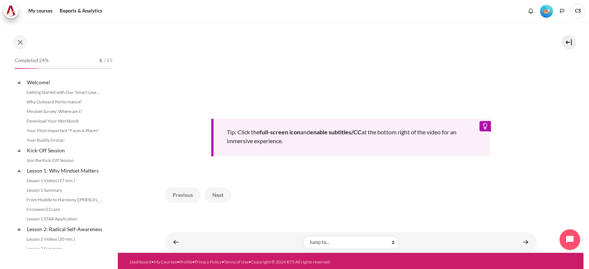
scroll to position [144, 0]
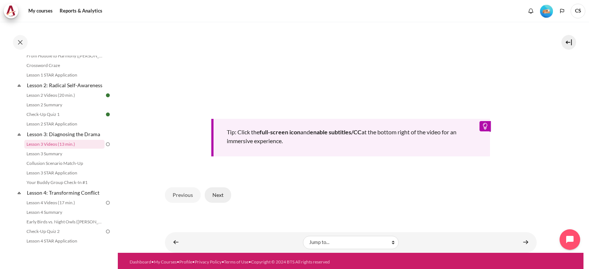
click at [220, 191] on button "Next" at bounding box center [218, 194] width 26 height 15
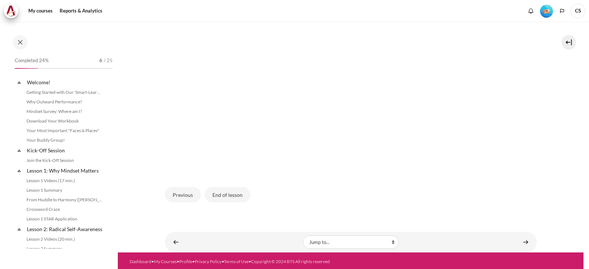
scroll to position [144, 0]
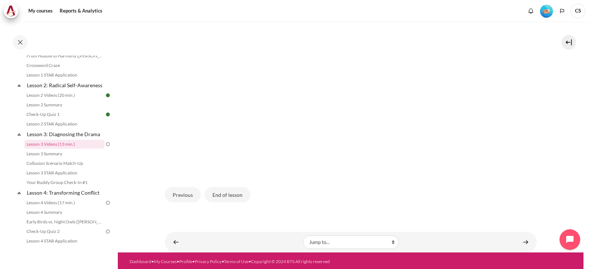
click at [220, 191] on button "End of lesson" at bounding box center [228, 194] width 46 height 15
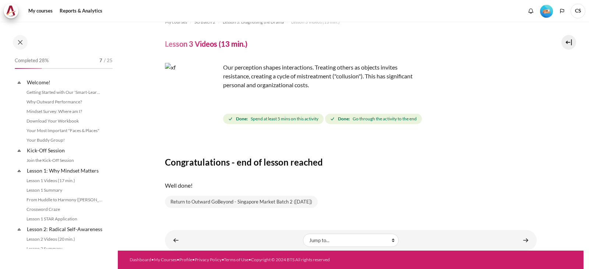
scroll to position [144, 0]
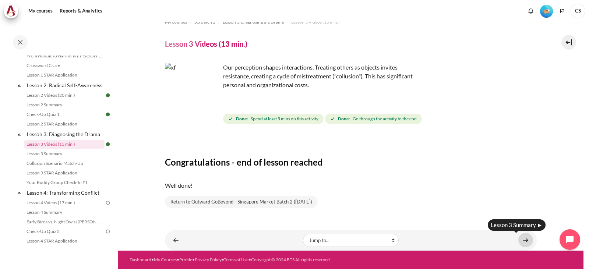
click at [524, 239] on link "Content" at bounding box center [525, 240] width 15 height 14
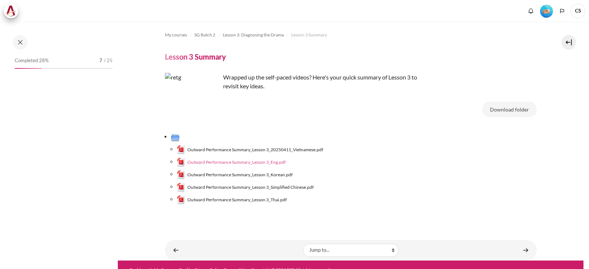
scroll to position [153, 0]
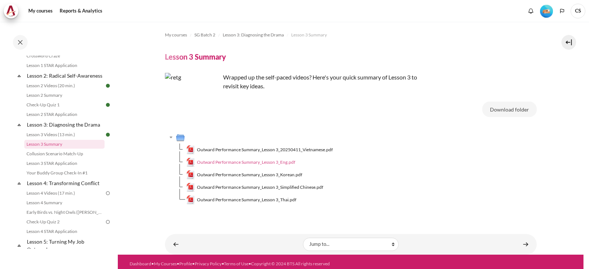
click at [237, 164] on span "Outward Performance Summary_Lesson 3_Eng.pdf" at bounding box center [246, 162] width 98 height 7
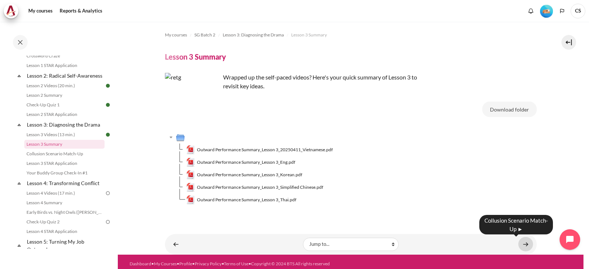
click at [521, 243] on link "Content" at bounding box center [525, 244] width 15 height 14
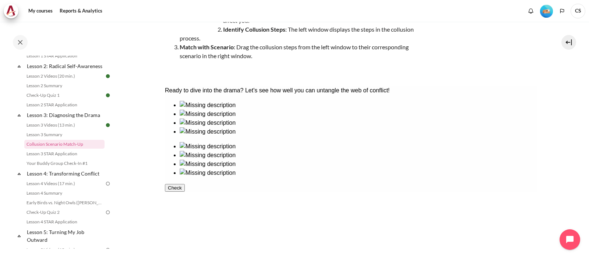
scroll to position [110, 0]
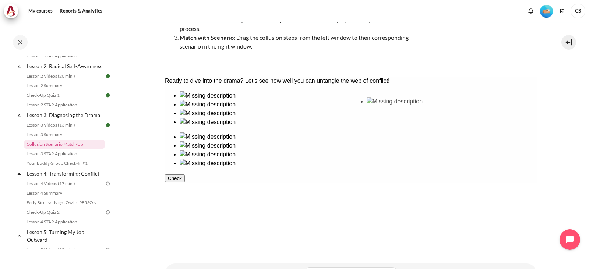
drag, startPoint x: 293, startPoint y: 131, endPoint x: 390, endPoint y: 125, distance: 97.0
drag, startPoint x: 371, startPoint y: 120, endPoint x: 284, endPoint y: 125, distance: 87.7
click at [284, 125] on div at bounding box center [351, 133] width 372 height 85
click at [235, 132] on img at bounding box center [207, 136] width 56 height 9
drag, startPoint x: 202, startPoint y: 124, endPoint x: 384, endPoint y: 174, distance: 188.0
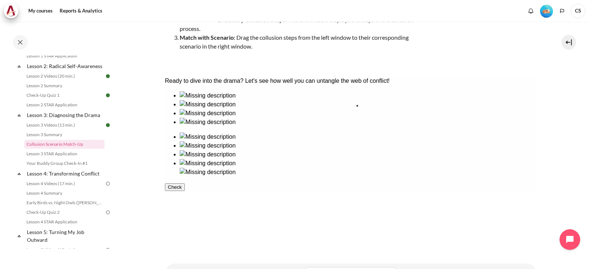
drag, startPoint x: 313, startPoint y: 167, endPoint x: 385, endPoint y: 131, distance: 80.6
drag, startPoint x: 285, startPoint y: 131, endPoint x: 436, endPoint y: 127, distance: 150.9
drag, startPoint x: 234, startPoint y: 129, endPoint x: 475, endPoint y: 135, distance: 241.5
click at [184, 217] on button "Check" at bounding box center [175, 214] width 20 height 8
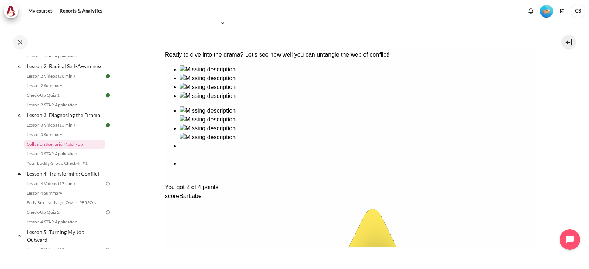
scroll to position [167, 0]
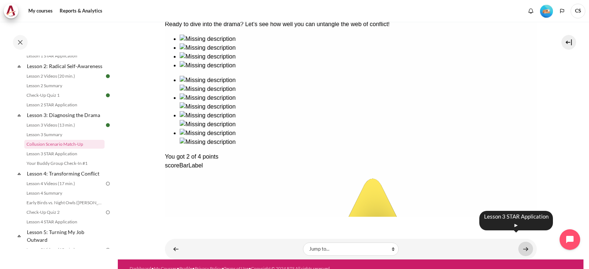
click at [520, 242] on link "Content" at bounding box center [525, 249] width 15 height 14
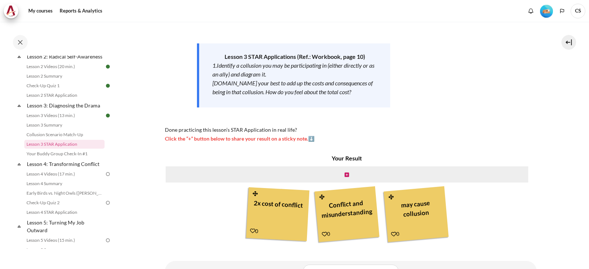
scroll to position [131, 0]
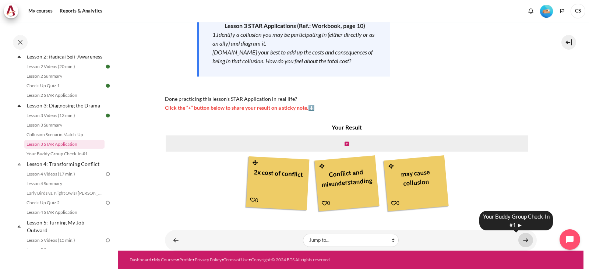
click at [521, 241] on link "Content" at bounding box center [525, 240] width 15 height 14
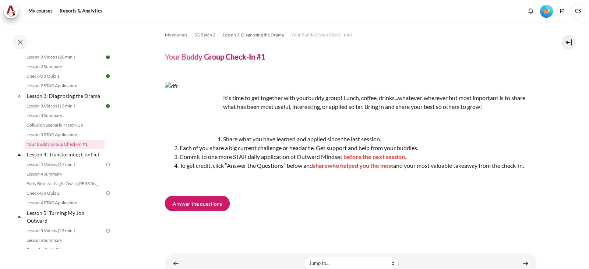
scroll to position [23, 0]
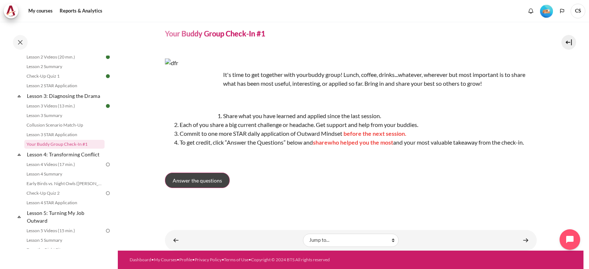
click at [203, 181] on span "Answer the questions" at bounding box center [197, 181] width 49 height 8
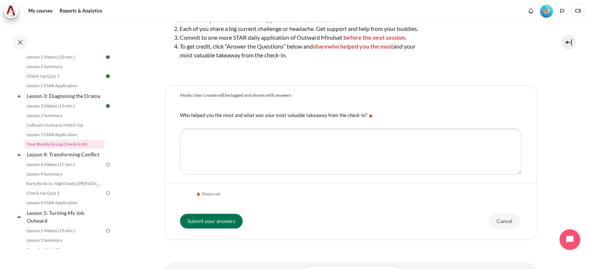
scroll to position [147, 0]
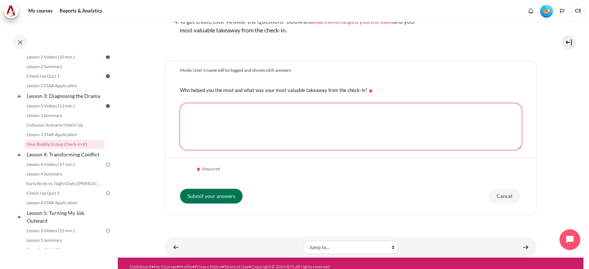
click at [236, 124] on textarea "Who helped you the most and what was your most valuable takeaway from the check…" at bounding box center [351, 126] width 342 height 46
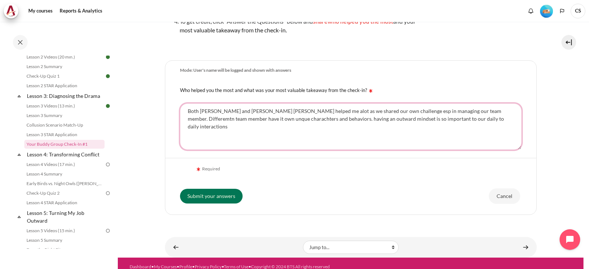
drag, startPoint x: 435, startPoint y: 128, endPoint x: 118, endPoint y: 120, distance: 317.7
click at [121, 120] on section "My courses SG Batch 2 Lesson 3: Diagnosing the Drama Your Buddy Group Check-In …" at bounding box center [351, 66] width 466 height 383
click at [409, 138] on textarea "Both Zeng Wei and Pui Pui helped me alot as we shared our own challenge esp in …" at bounding box center [351, 126] width 342 height 46
drag, startPoint x: 447, startPoint y: 130, endPoint x: 149, endPoint y: 113, distance: 298.6
click at [149, 113] on section "My courses SG Batch 2 Lesson 3: Diagnosing the Drama Your Buddy Group Check-In …" at bounding box center [351, 66] width 466 height 383
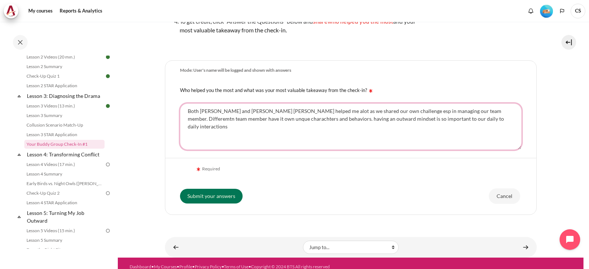
paste textarea "Zeng Wei and Pui Pui have been incredibly supportive as we shared our challenge…"
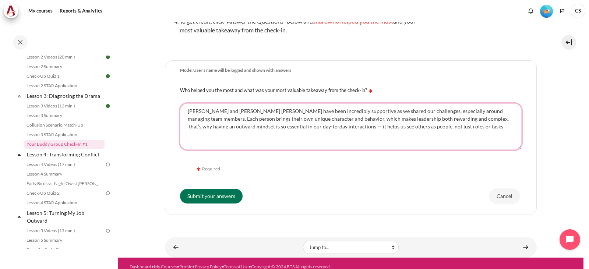
drag, startPoint x: 309, startPoint y: 120, endPoint x: 283, endPoint y: 120, distance: 26.1
click at [283, 120] on textarea "Zeng Wei and Pui Pui have been incredibly supportive as we shared our challenge…" at bounding box center [351, 126] width 342 height 46
click at [199, 128] on textarea "Zeng Wei and Pui Pui have been very helpful and opening in sharing as we shared…" at bounding box center [351, 126] width 342 height 46
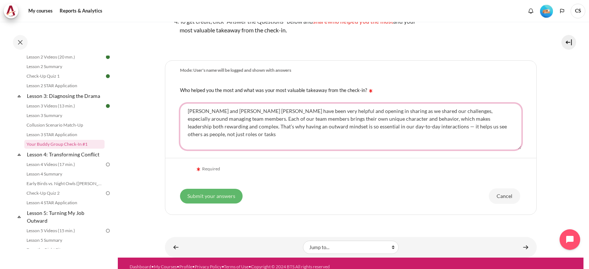
type textarea "Zeng Wei and Pui Pui have been very helpful and opening in sharing as we shared…"
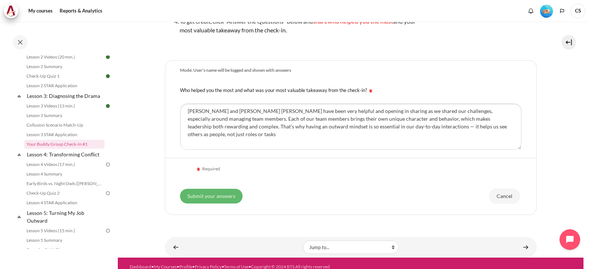
click at [222, 204] on input "Submit your answers" at bounding box center [211, 196] width 63 height 15
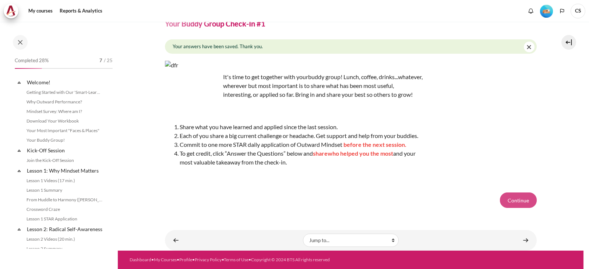
scroll to position [182, 0]
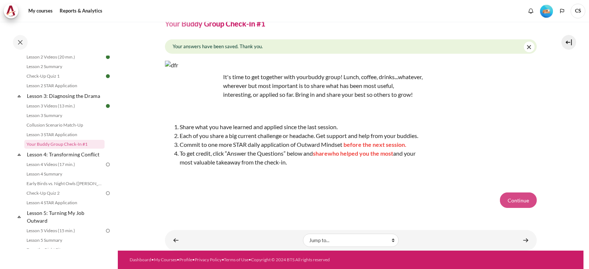
click at [513, 201] on button "Continue" at bounding box center [518, 199] width 37 height 15
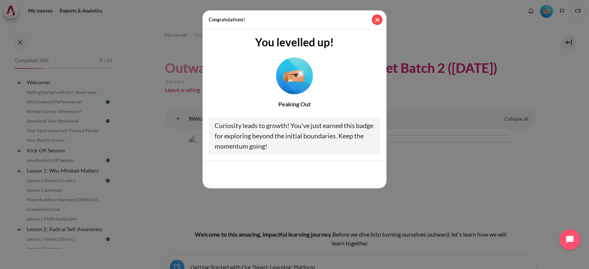
click at [374, 20] on button "Close" at bounding box center [377, 19] width 11 height 11
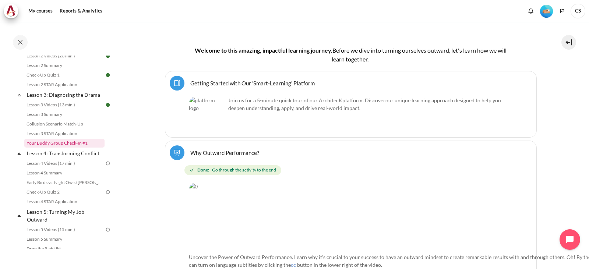
scroll to position [184, 0]
click at [60, 158] on link "Lesson 4: Transforming Conflict" at bounding box center [65, 153] width 79 height 10
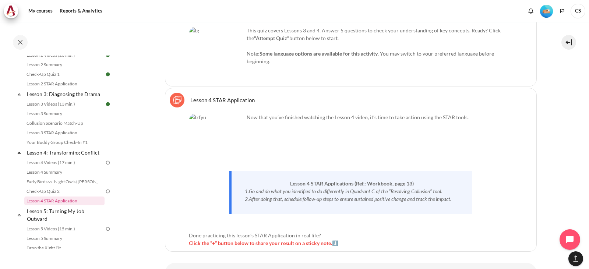
scroll to position [3373, 0]
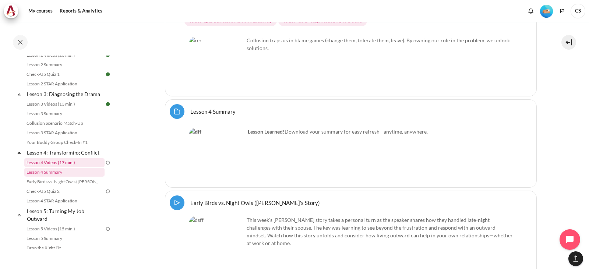
click at [57, 167] on link "Lesson 4 Videos (17 min.)" at bounding box center [64, 162] width 80 height 9
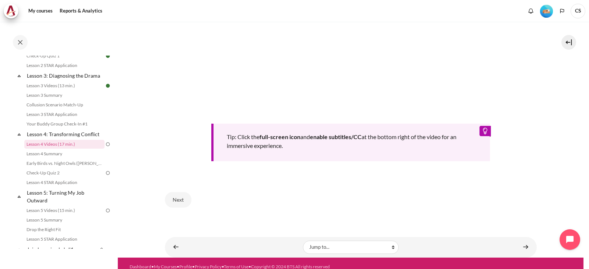
scroll to position [308, 0]
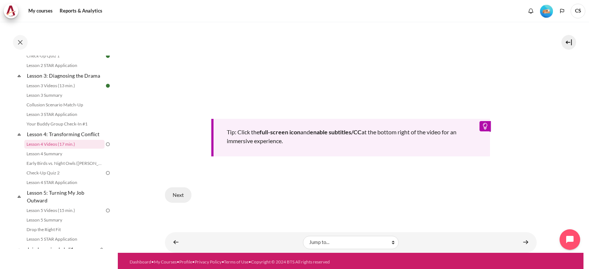
click at [175, 194] on button "Next" at bounding box center [178, 194] width 26 height 15
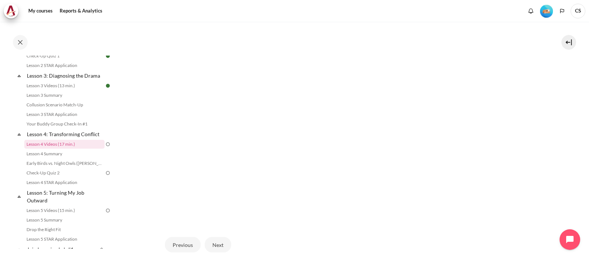
scroll to position [223, 0]
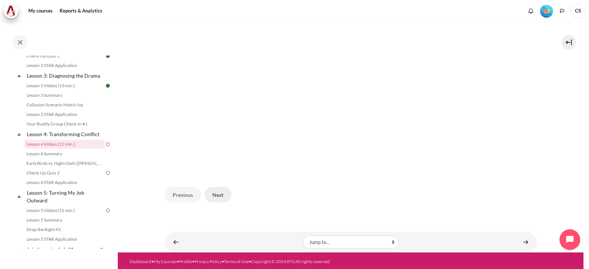
click at [221, 194] on button "Next" at bounding box center [218, 194] width 26 height 15
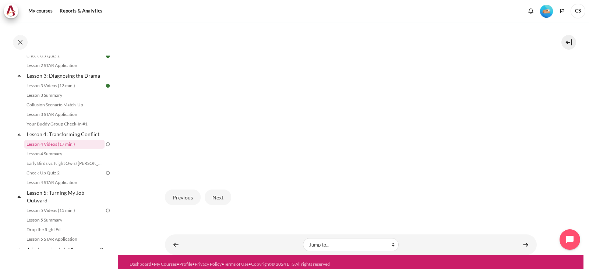
scroll to position [223, 0]
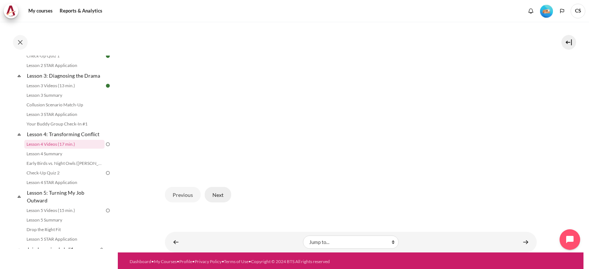
click at [222, 192] on button "Next" at bounding box center [218, 194] width 26 height 15
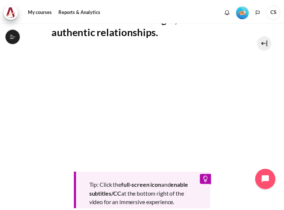
scroll to position [202, 0]
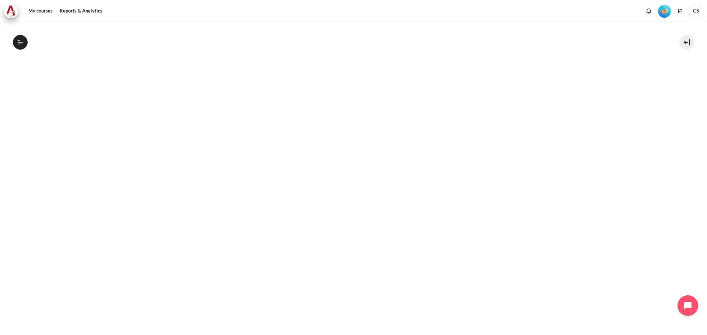
click at [588, 179] on div "My courses SG Batch 2 Lesson 4: Transforming Conflict Lesson 4 Videos (17 min.)…" at bounding box center [353, 179] width 707 height 314
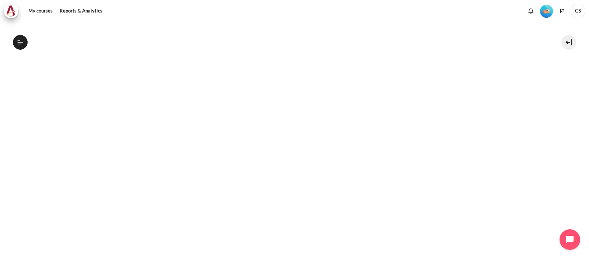
scroll to position [363, 0]
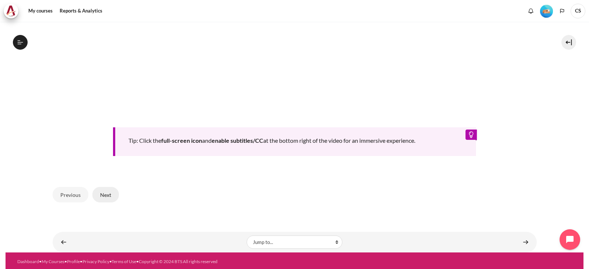
click at [104, 195] on button "Next" at bounding box center [105, 194] width 26 height 15
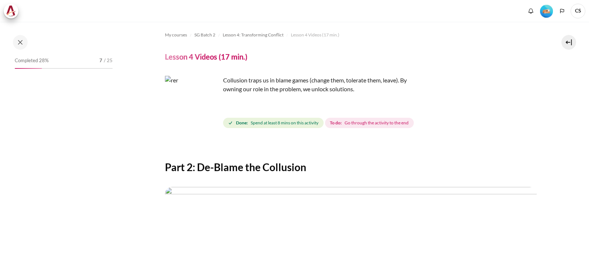
scroll to position [223, 0]
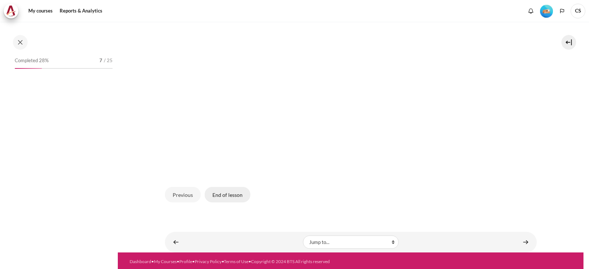
click at [225, 188] on button "End of lesson" at bounding box center [228, 194] width 46 height 15
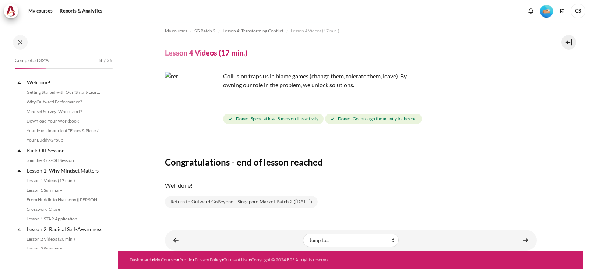
scroll to position [202, 0]
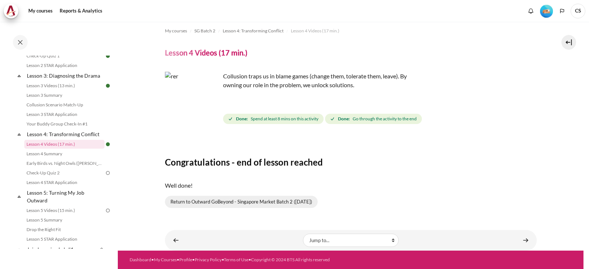
click at [227, 201] on link "Return to Outward GoBeyond - Singapore Market Batch 2 ([DATE])" at bounding box center [241, 202] width 153 height 13
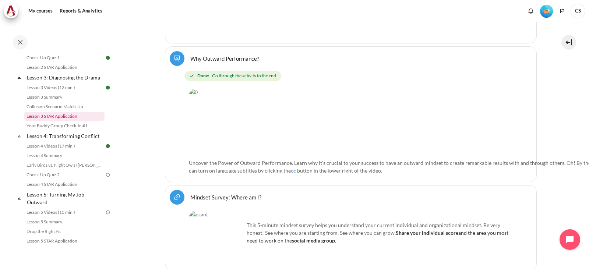
scroll to position [258, 0]
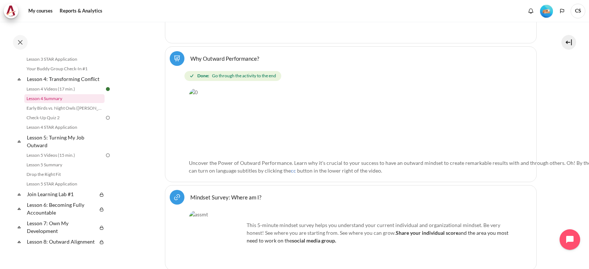
click at [46, 103] on link "Lesson 4 Summary" at bounding box center [64, 98] width 80 height 9
